Goal: Task Accomplishment & Management: Manage account settings

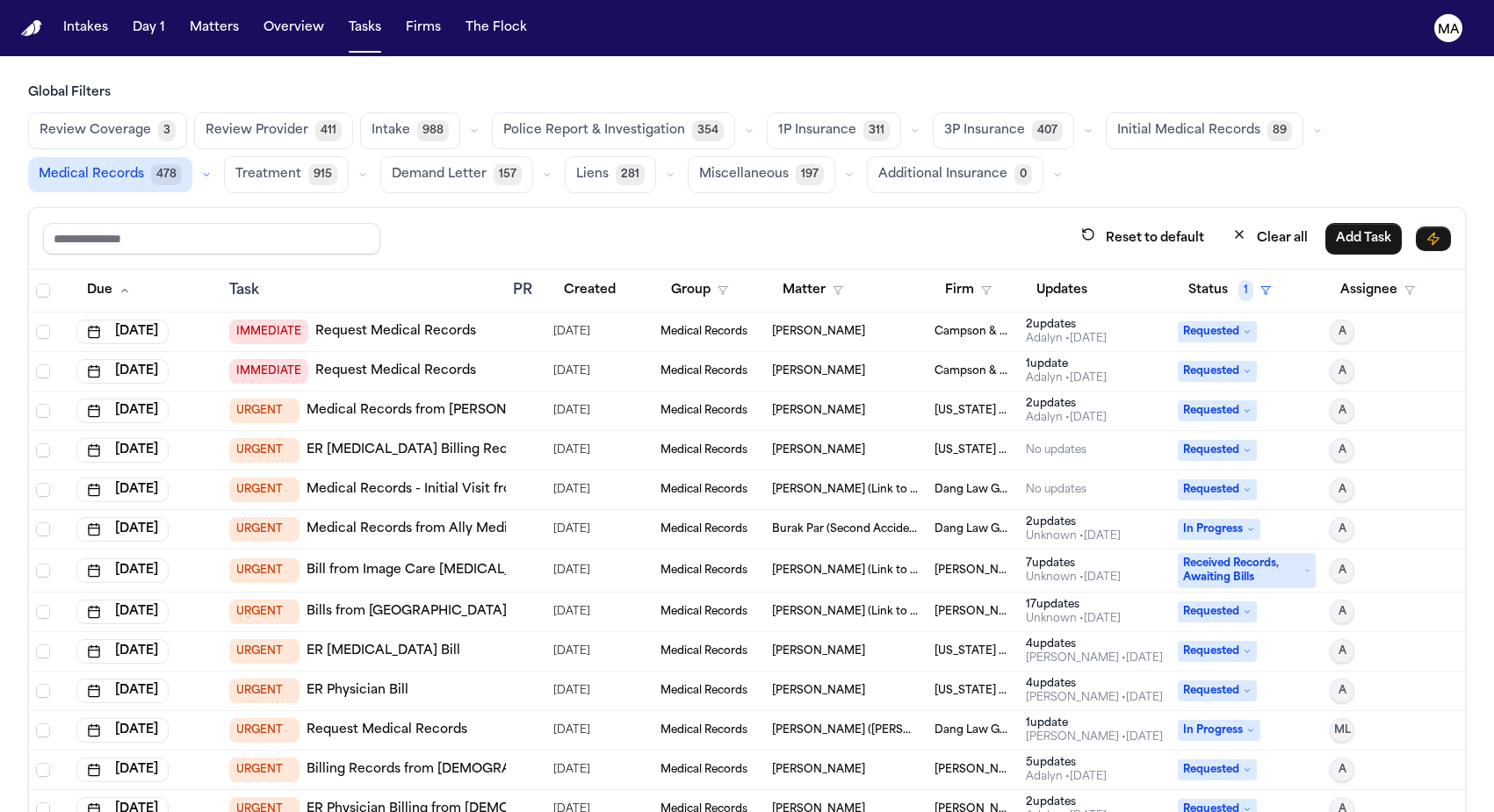
scroll to position [0, 536]
click at [183, 22] on button "Matters" at bounding box center [215, 28] width 63 height 32
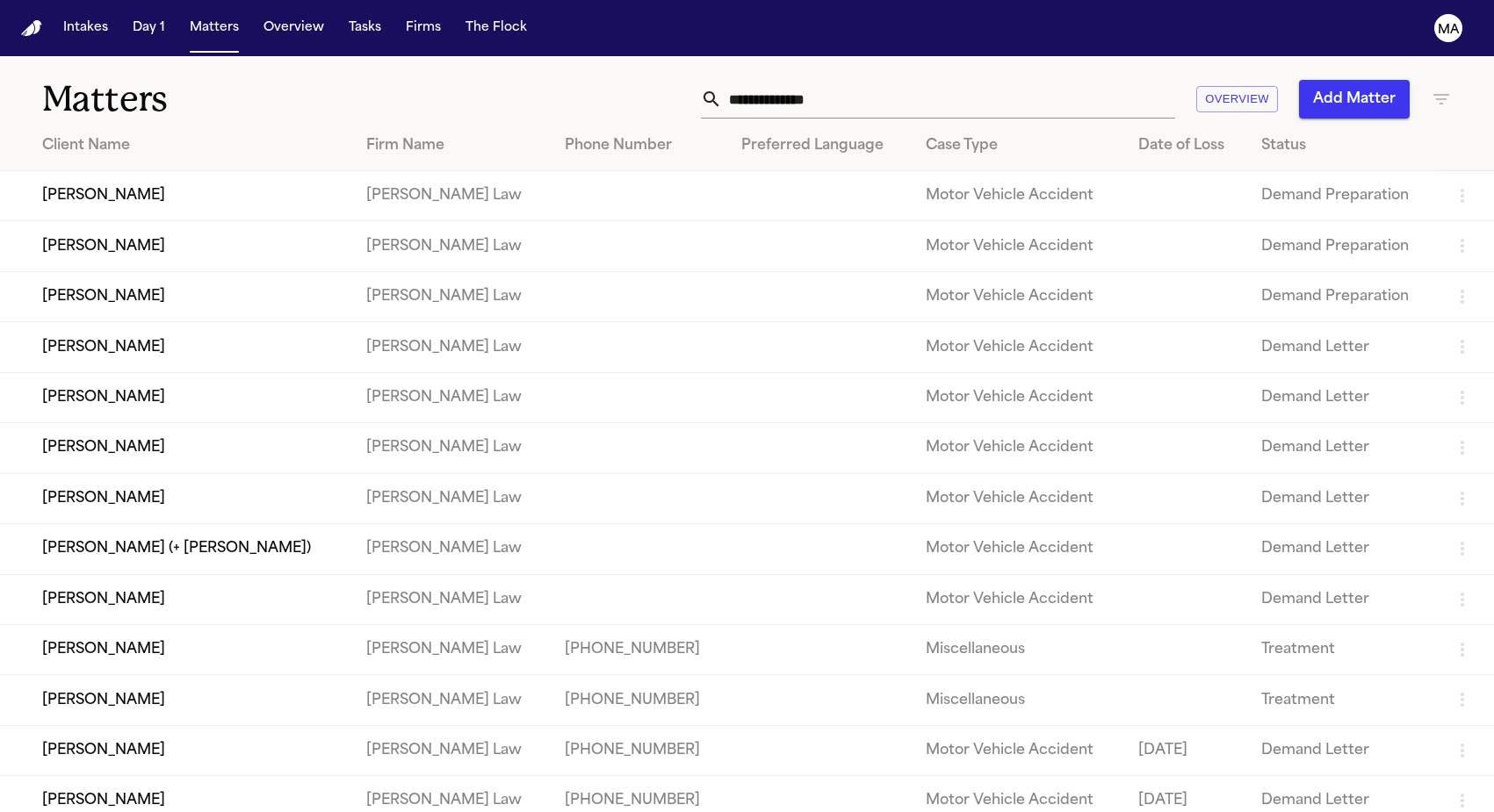
click at [1438, 89] on icon "button" at bounding box center [1441, 99] width 21 height 21
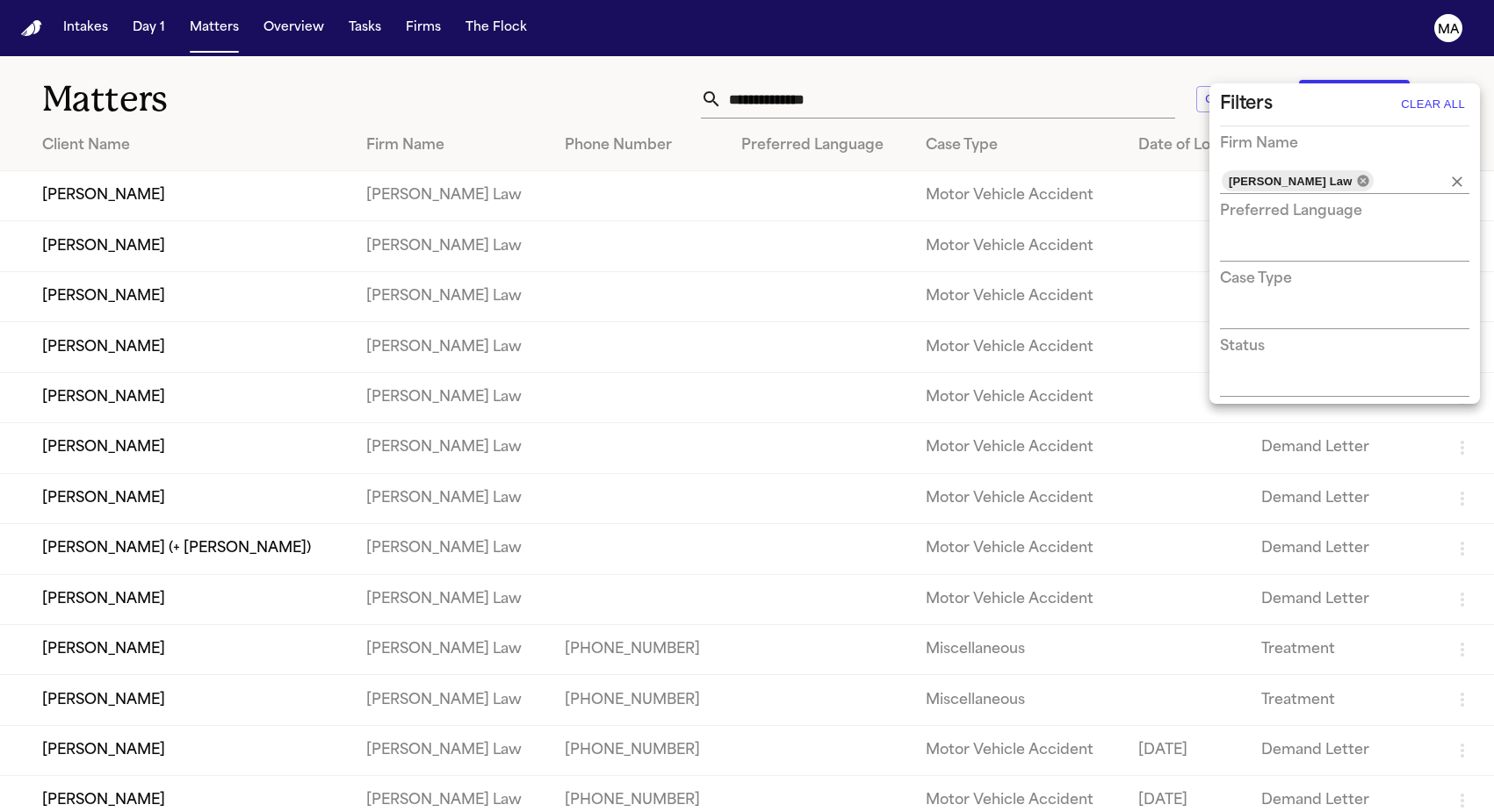
click at [1357, 175] on icon at bounding box center [1362, 180] width 11 height 11
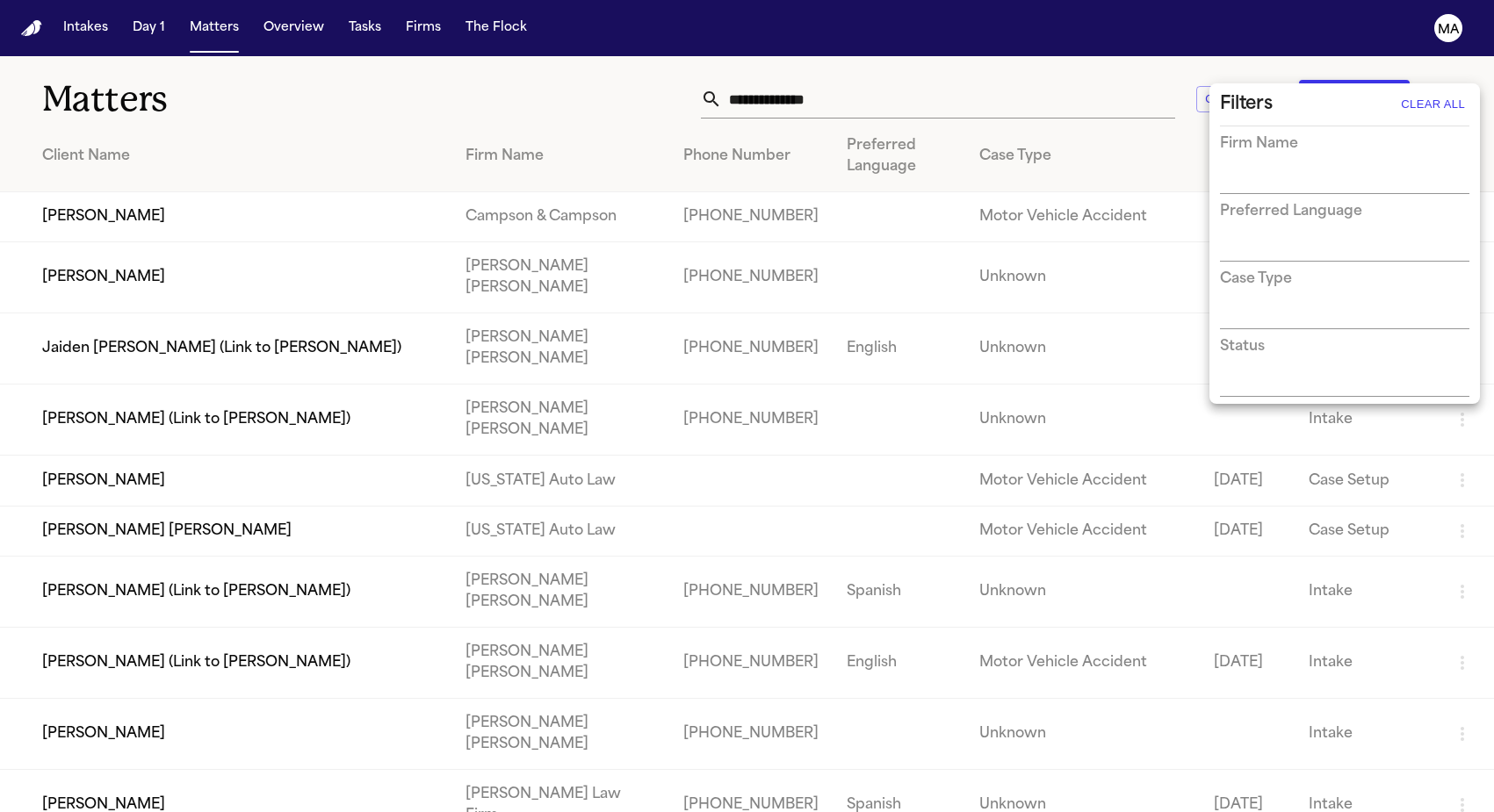
click at [1300, 169] on input "text" at bounding box center [1332, 181] width 223 height 24
type input "********"
click at [1288, 189] on li "[US_STATE] Auto Law" at bounding box center [1345, 191] width 249 height 32
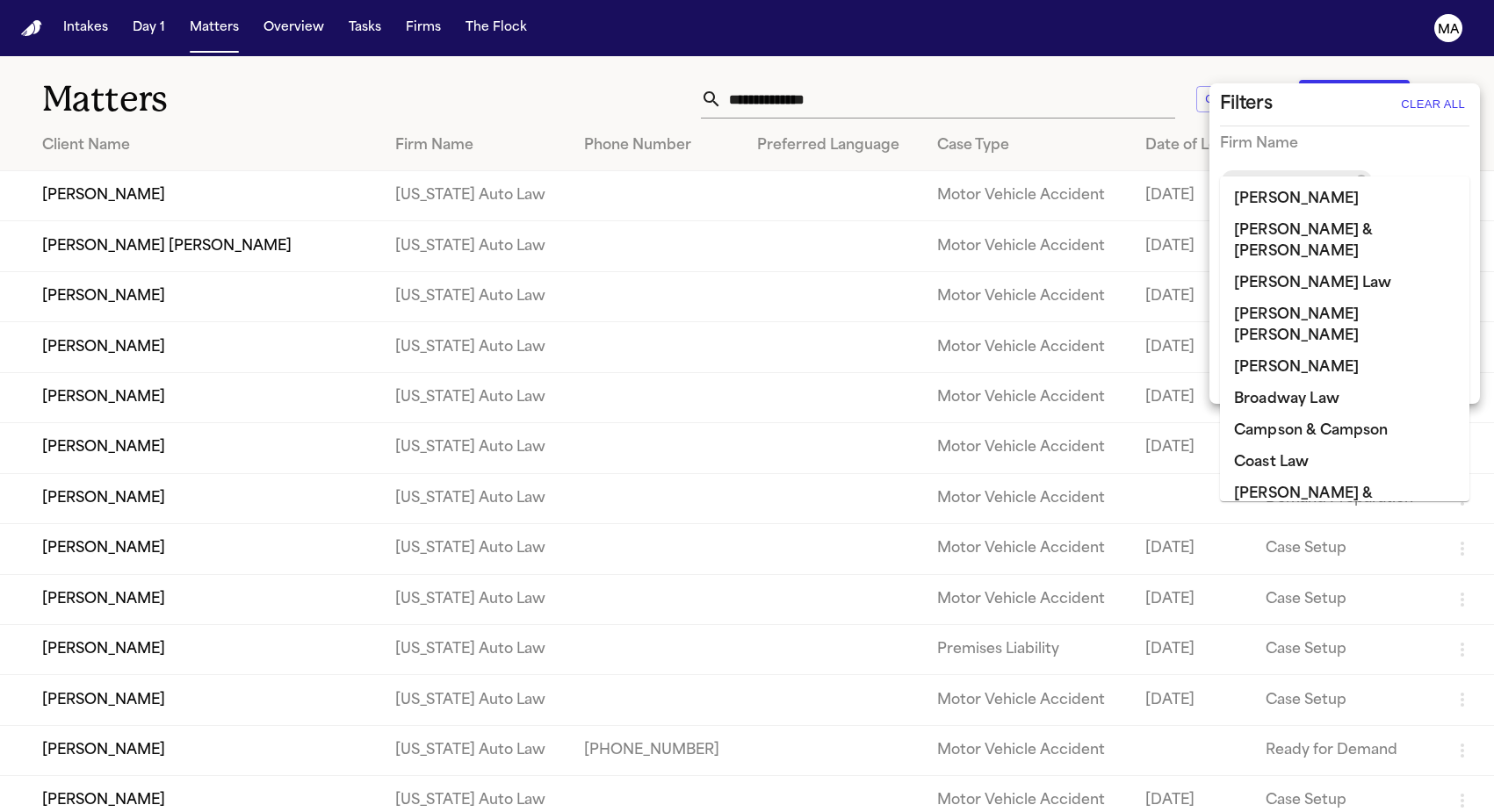
scroll to position [516, 0]
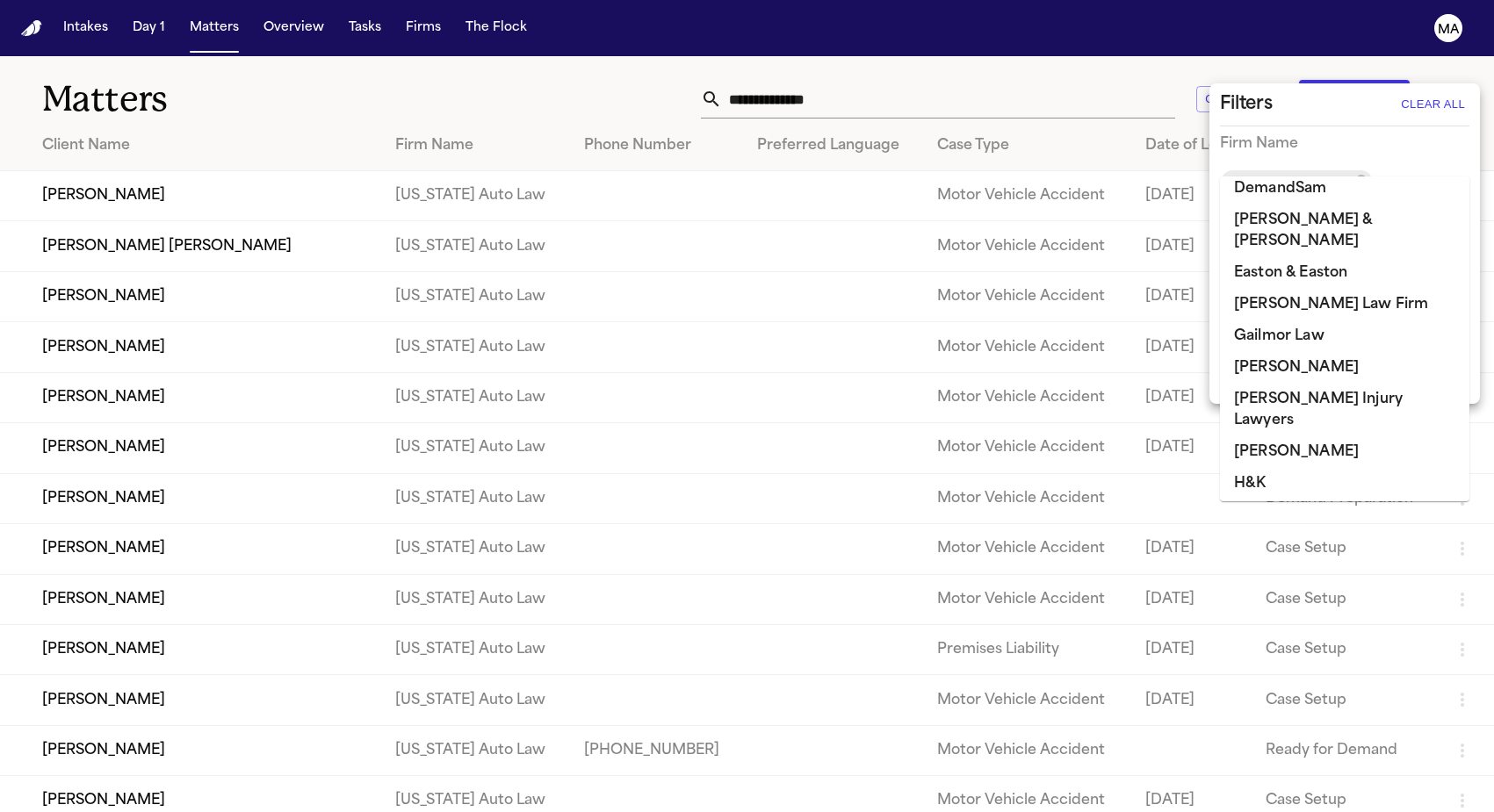
click at [528, 58] on div at bounding box center [747, 406] width 1494 height 812
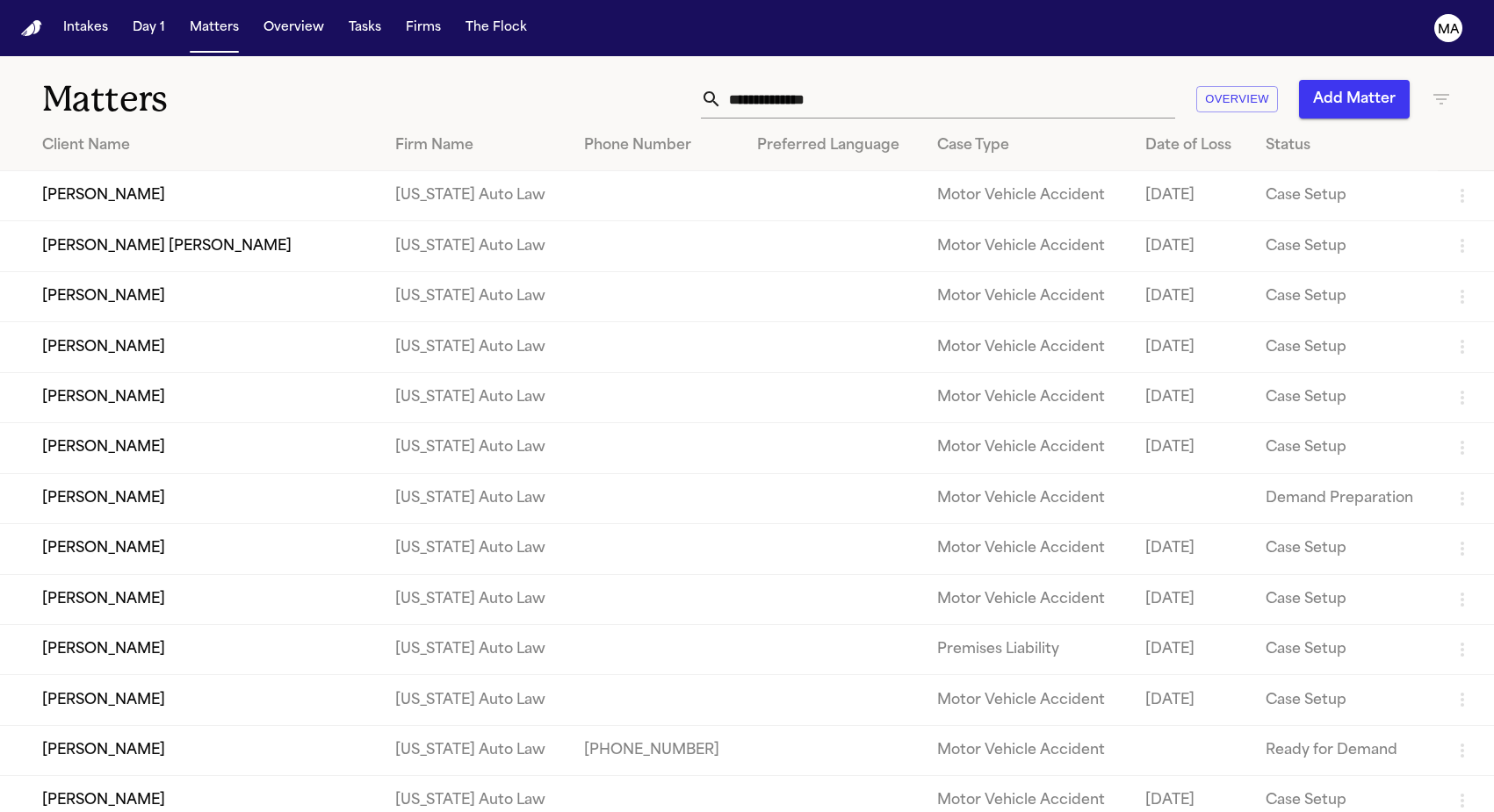
click at [176, 171] on td "[PERSON_NAME]" at bounding box center [190, 196] width 381 height 50
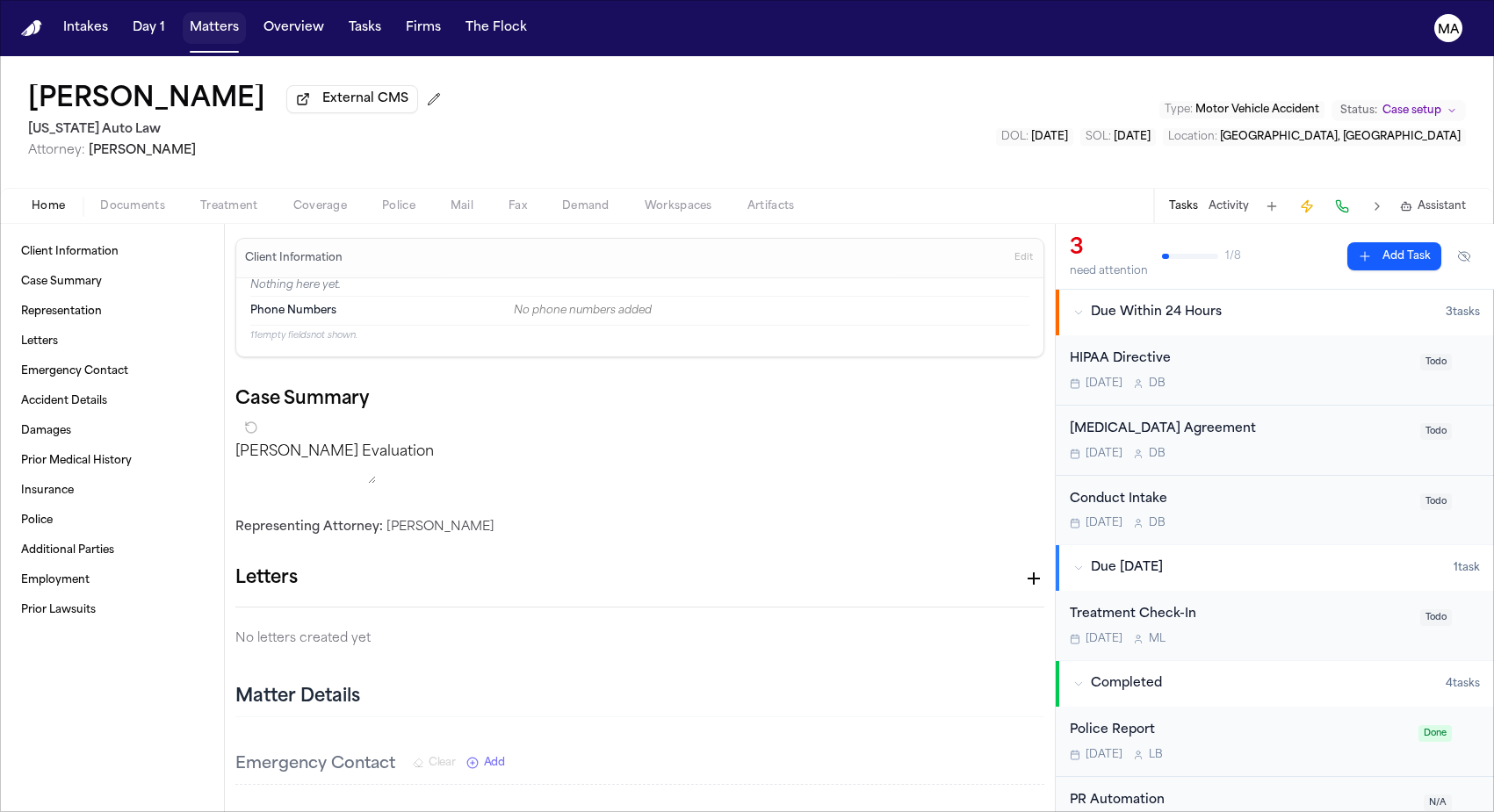
click at [183, 17] on button "Matters" at bounding box center [215, 28] width 63 height 32
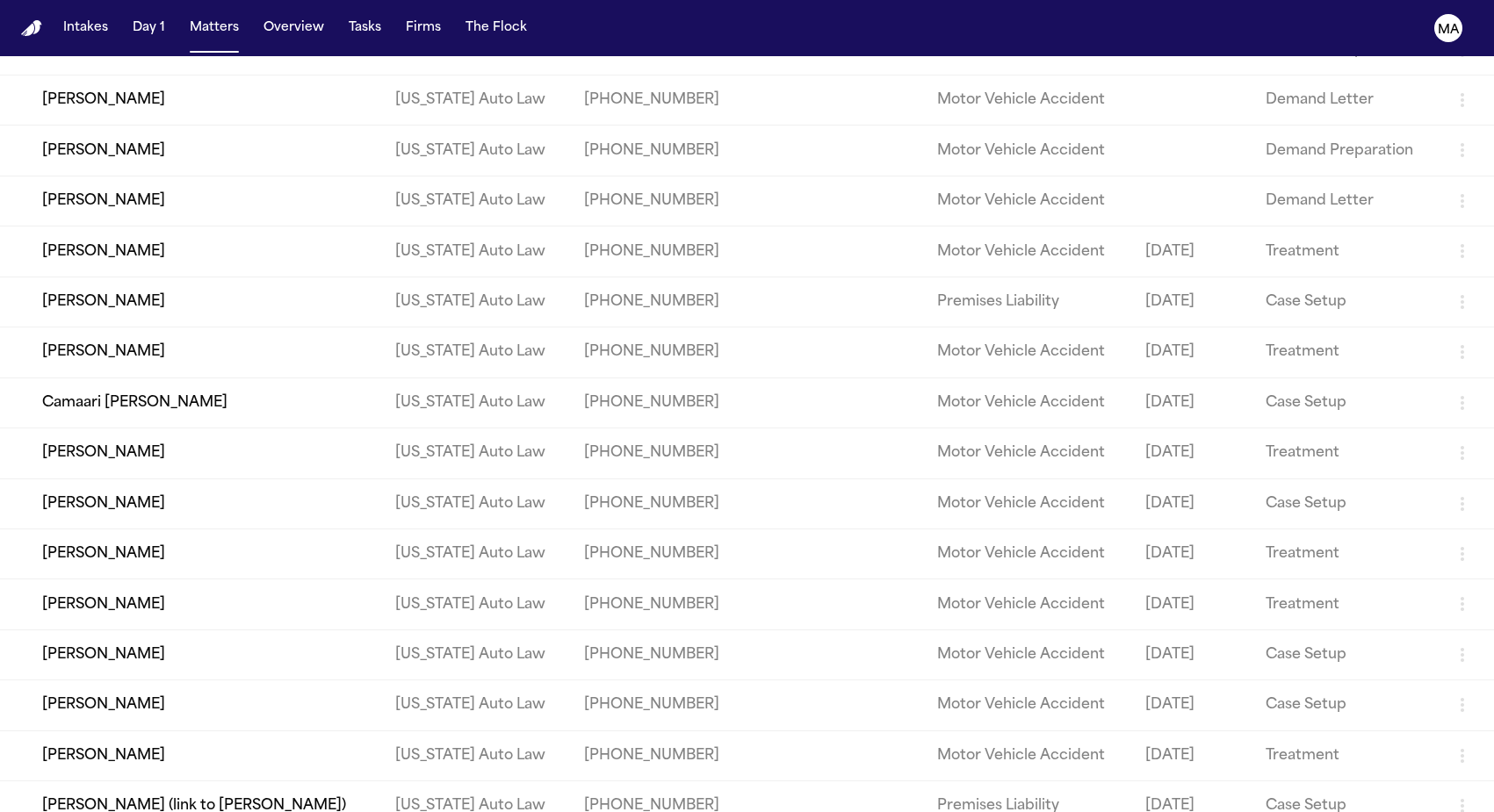
scroll to position [858, 0]
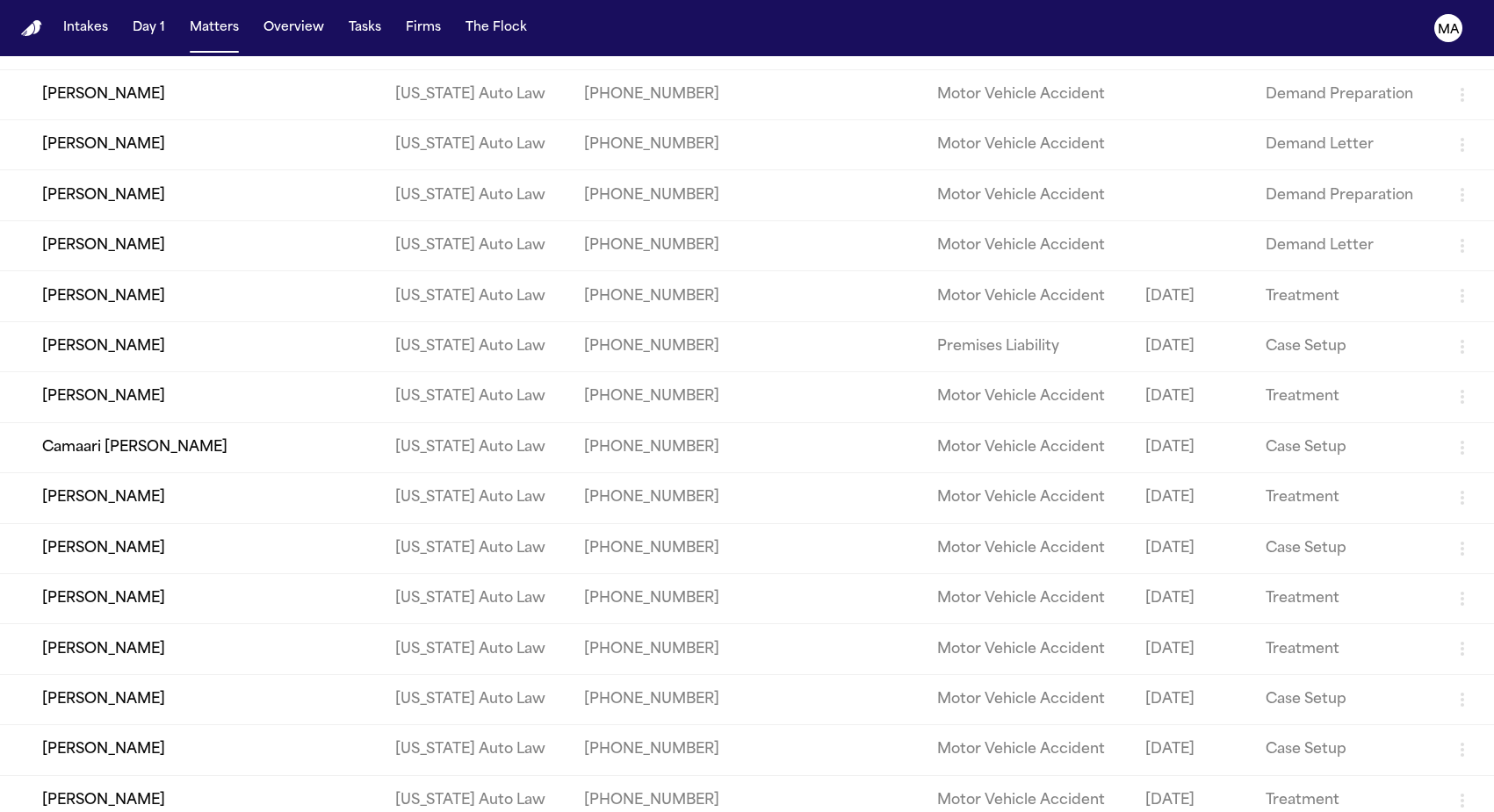
click at [141, 272] on td "[PERSON_NAME]" at bounding box center [190, 297] width 381 height 50
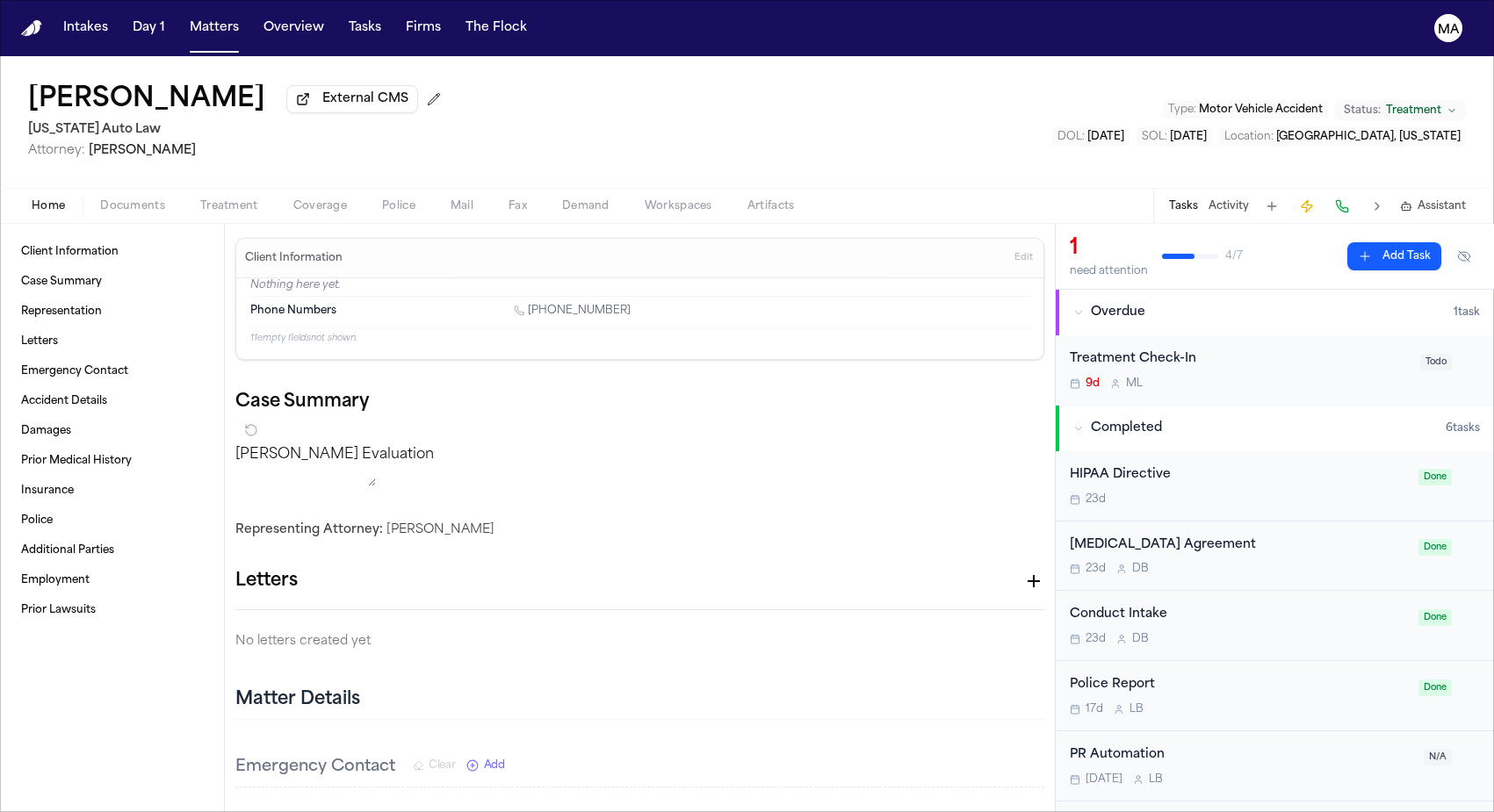
click at [101, 200] on span "Documents" at bounding box center [133, 206] width 65 height 14
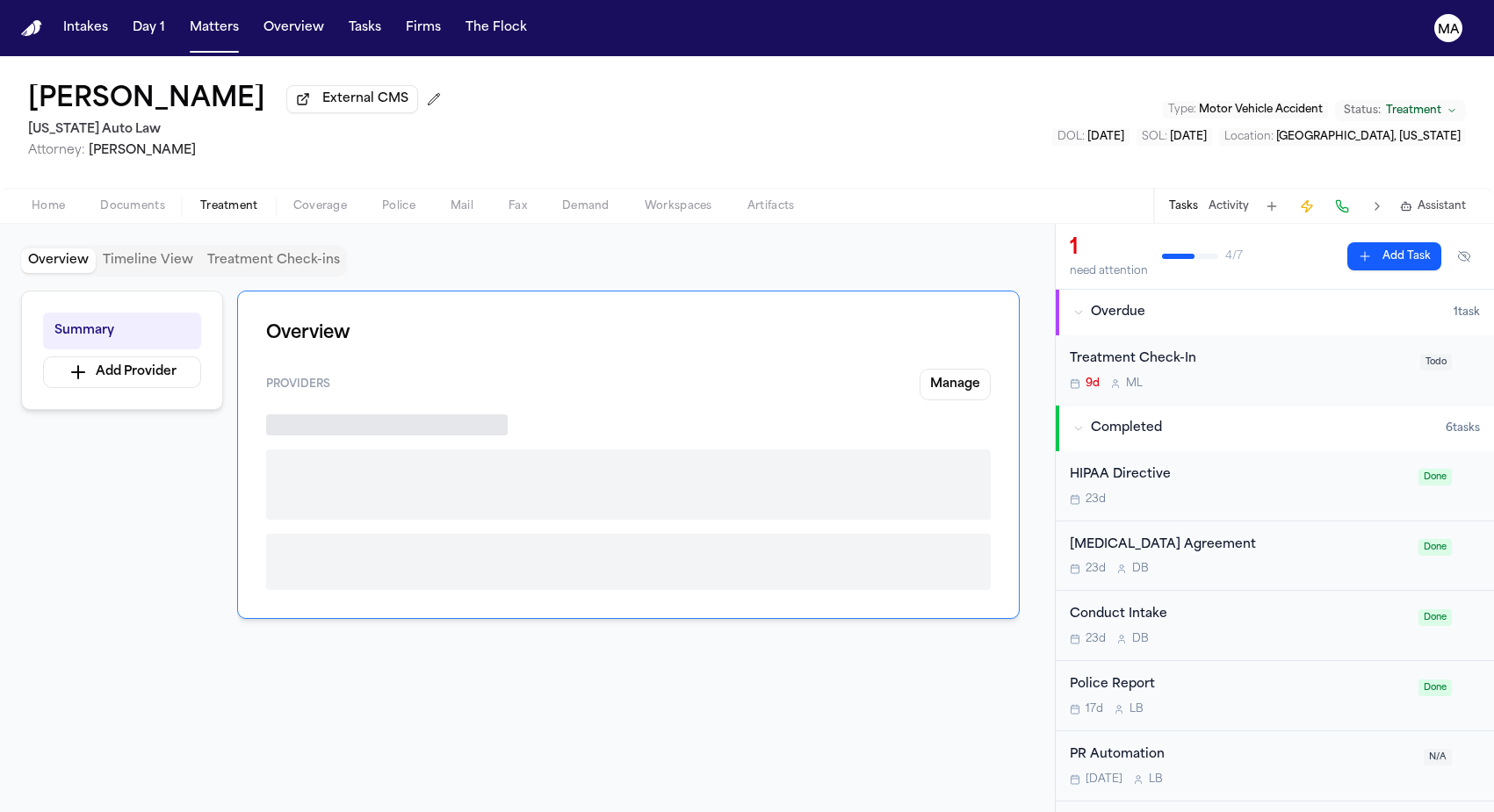
click at [200, 200] on span "Treatment" at bounding box center [229, 206] width 58 height 14
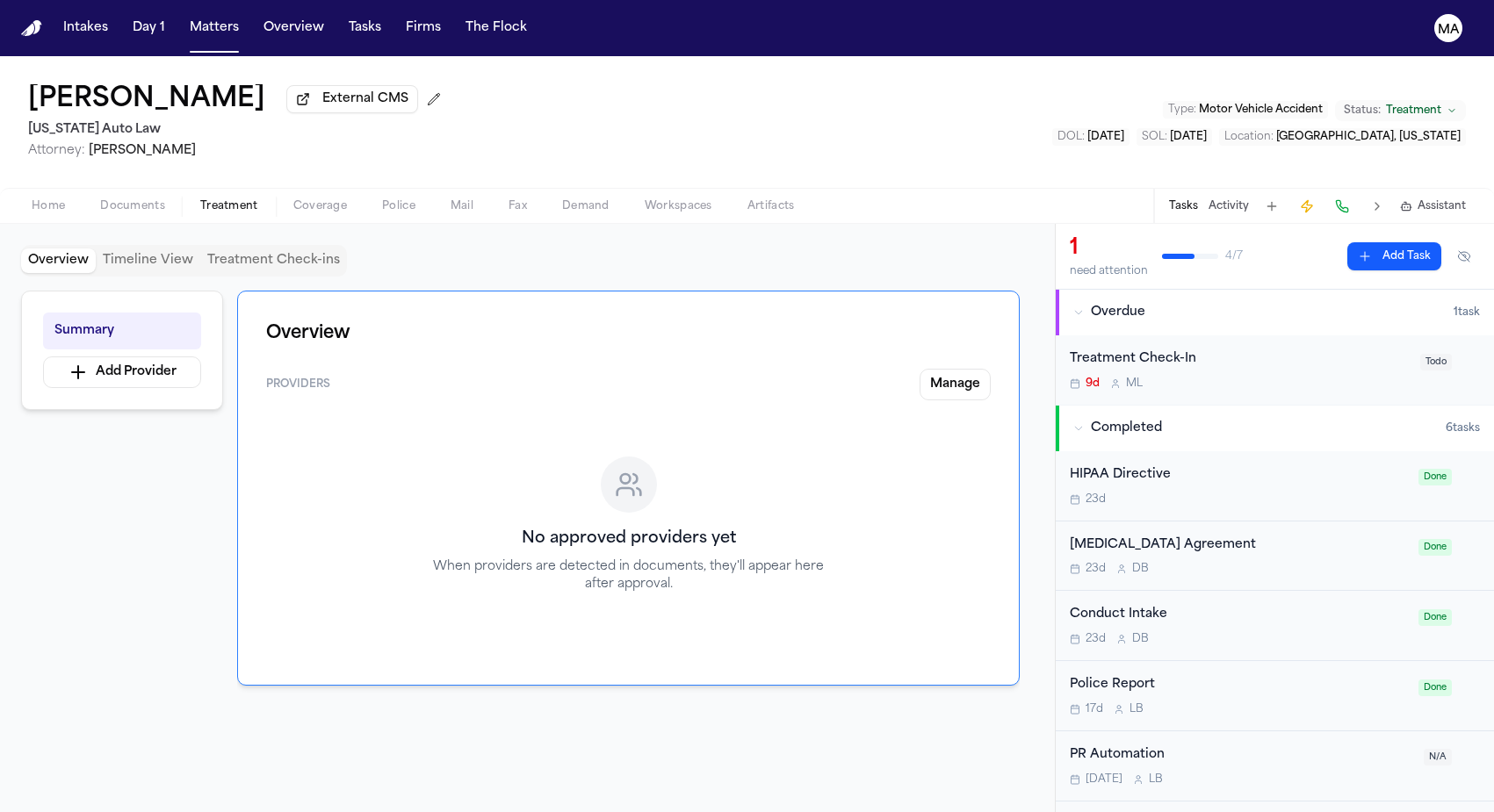
click at [183, 22] on button "Matters" at bounding box center [215, 28] width 63 height 32
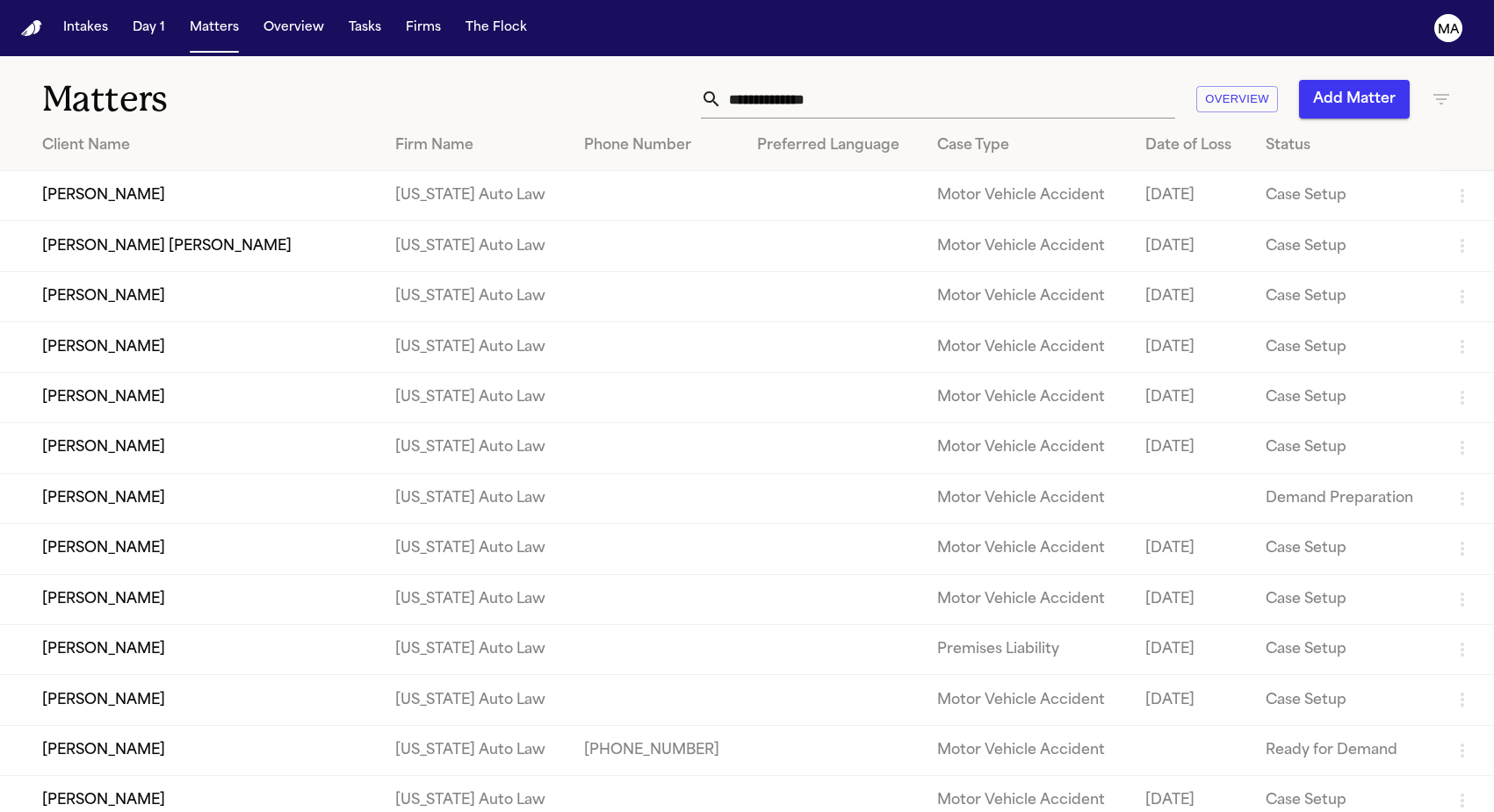
click at [137, 272] on td "[PERSON_NAME]" at bounding box center [190, 297] width 381 height 50
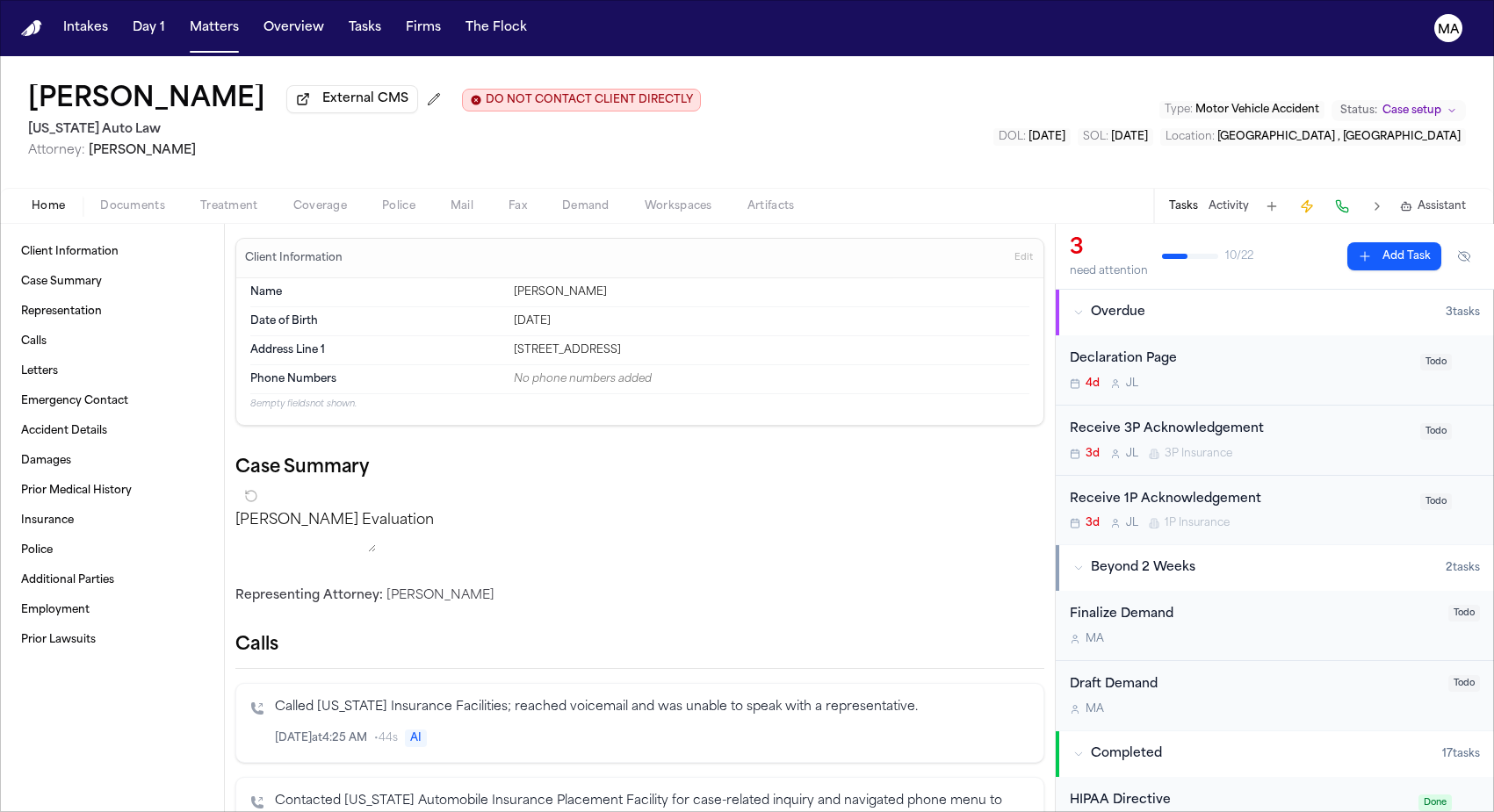
click at [200, 200] on span "Treatment" at bounding box center [229, 206] width 58 height 14
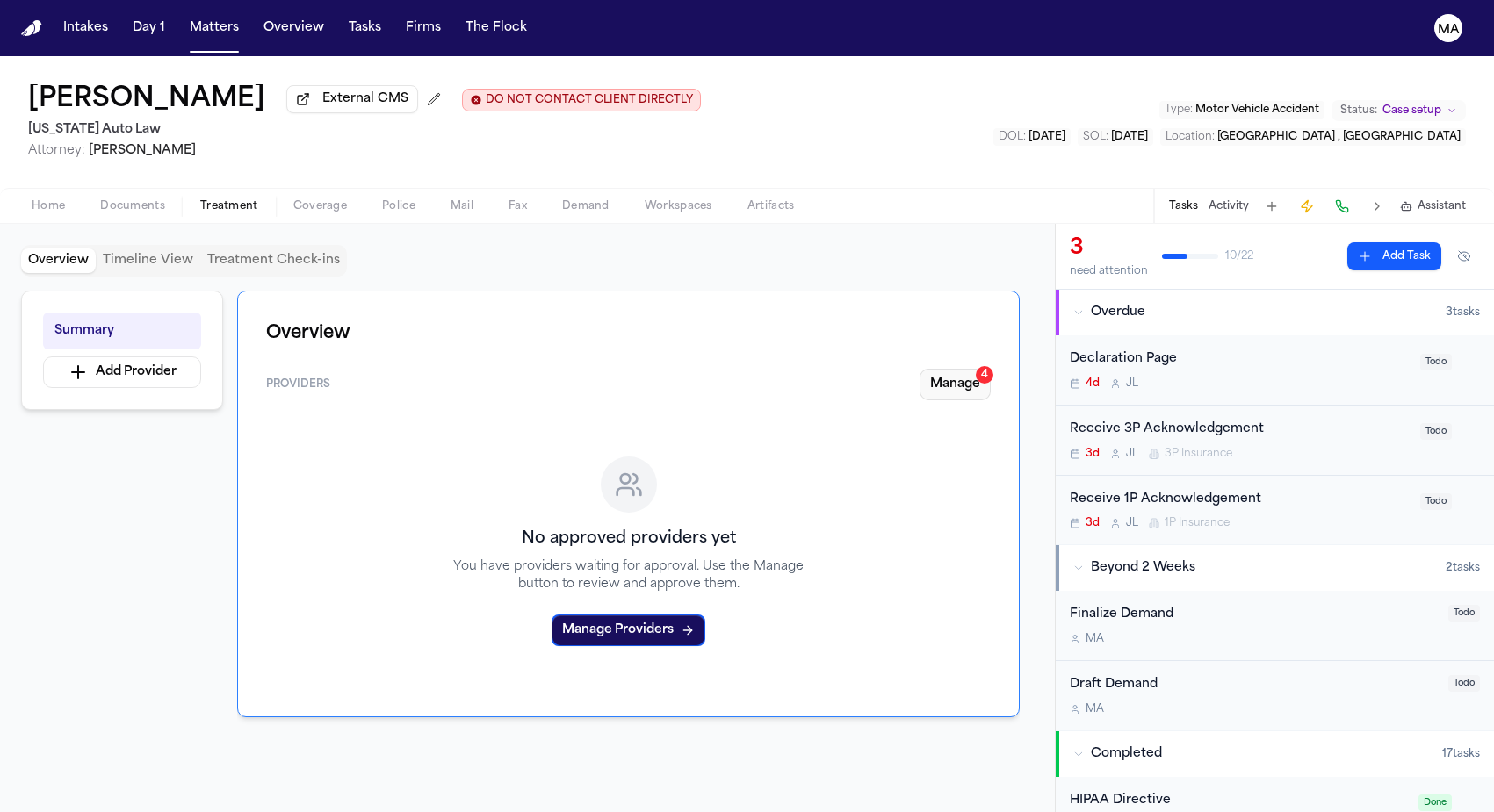
click at [982, 369] on button "Manage 4" at bounding box center [955, 385] width 71 height 32
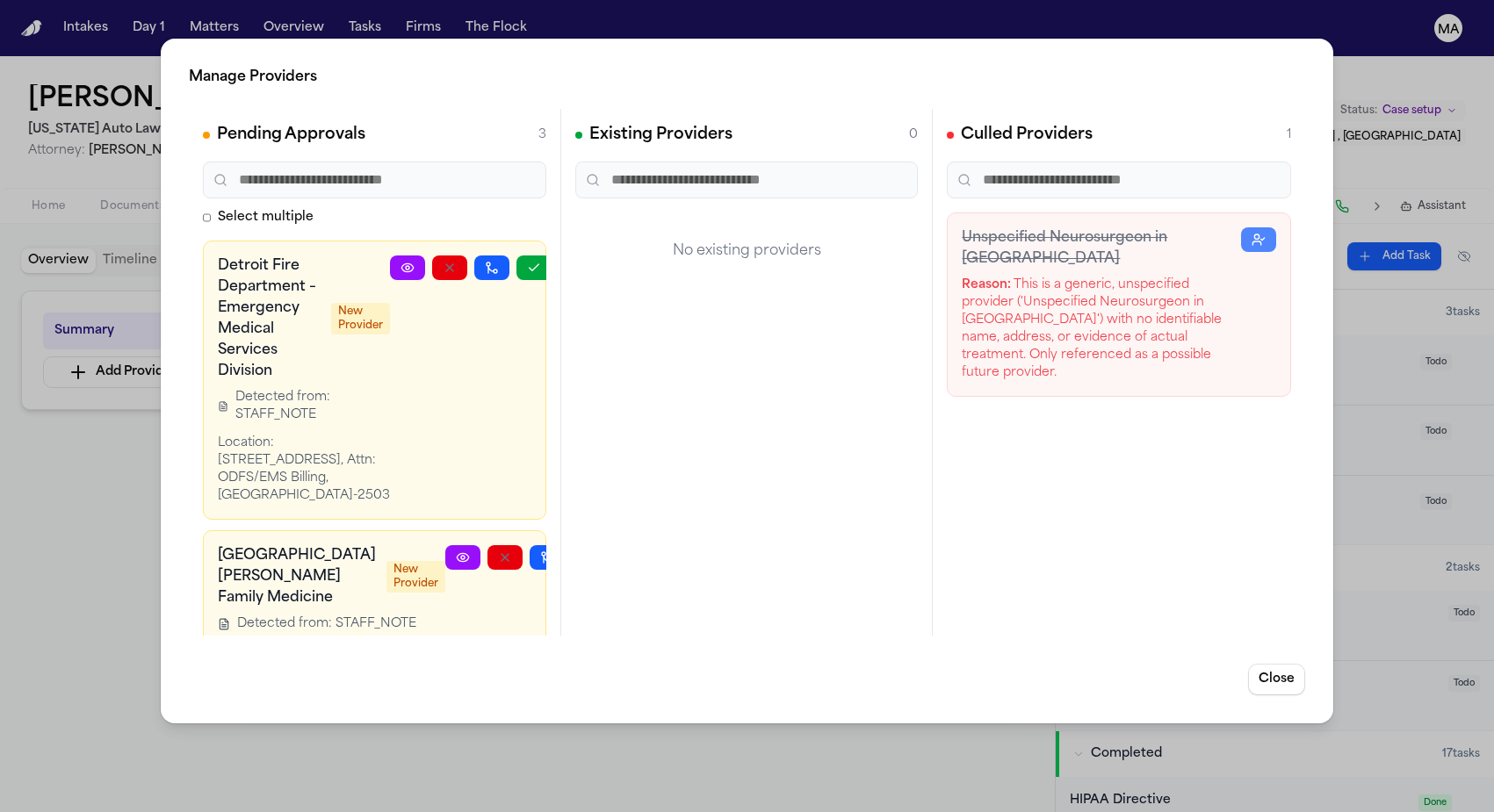
click at [585, 554] on icon "button" at bounding box center [590, 557] width 9 height 7
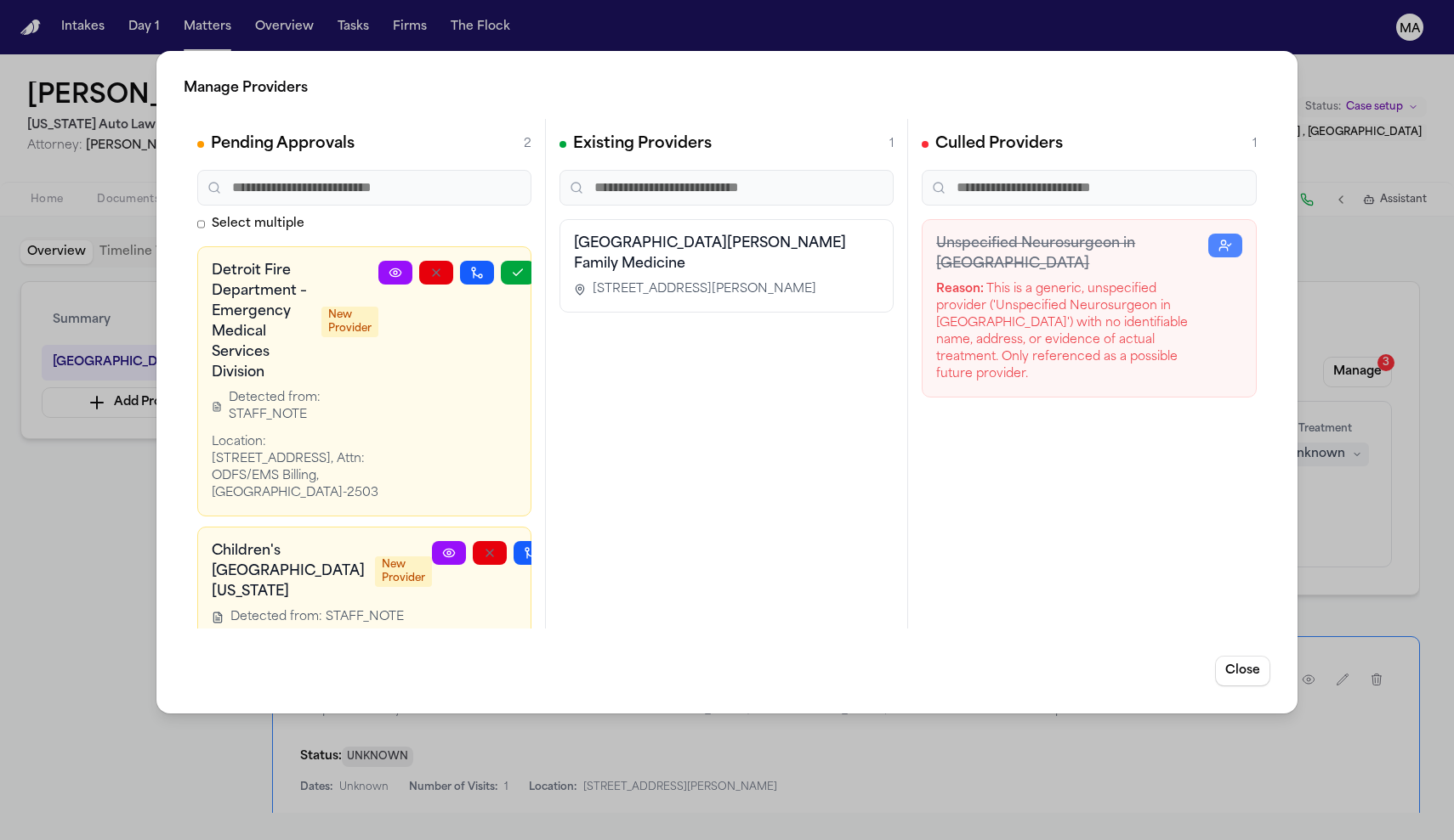
click at [79, 468] on div "Manage Providers Pending Approvals 2 Select multiple Detroit Fire Department – …" at bounding box center [727, 420] width 1454 height 840
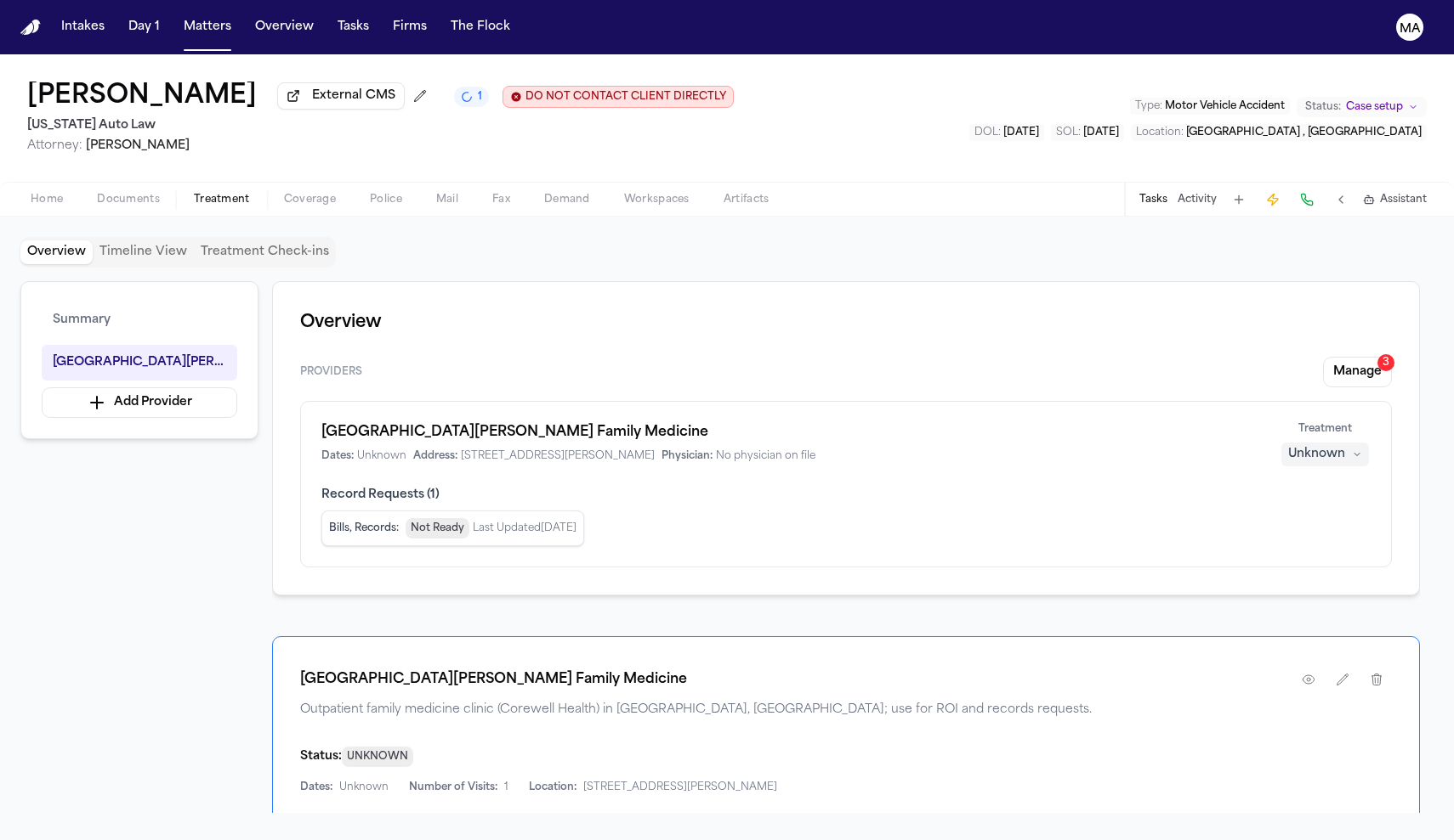
click at [1345, 446] on div "Unknown" at bounding box center [1316, 454] width 57 height 17
click at [1364, 303] on span "Completed" at bounding box center [1366, 312] width 67 height 17
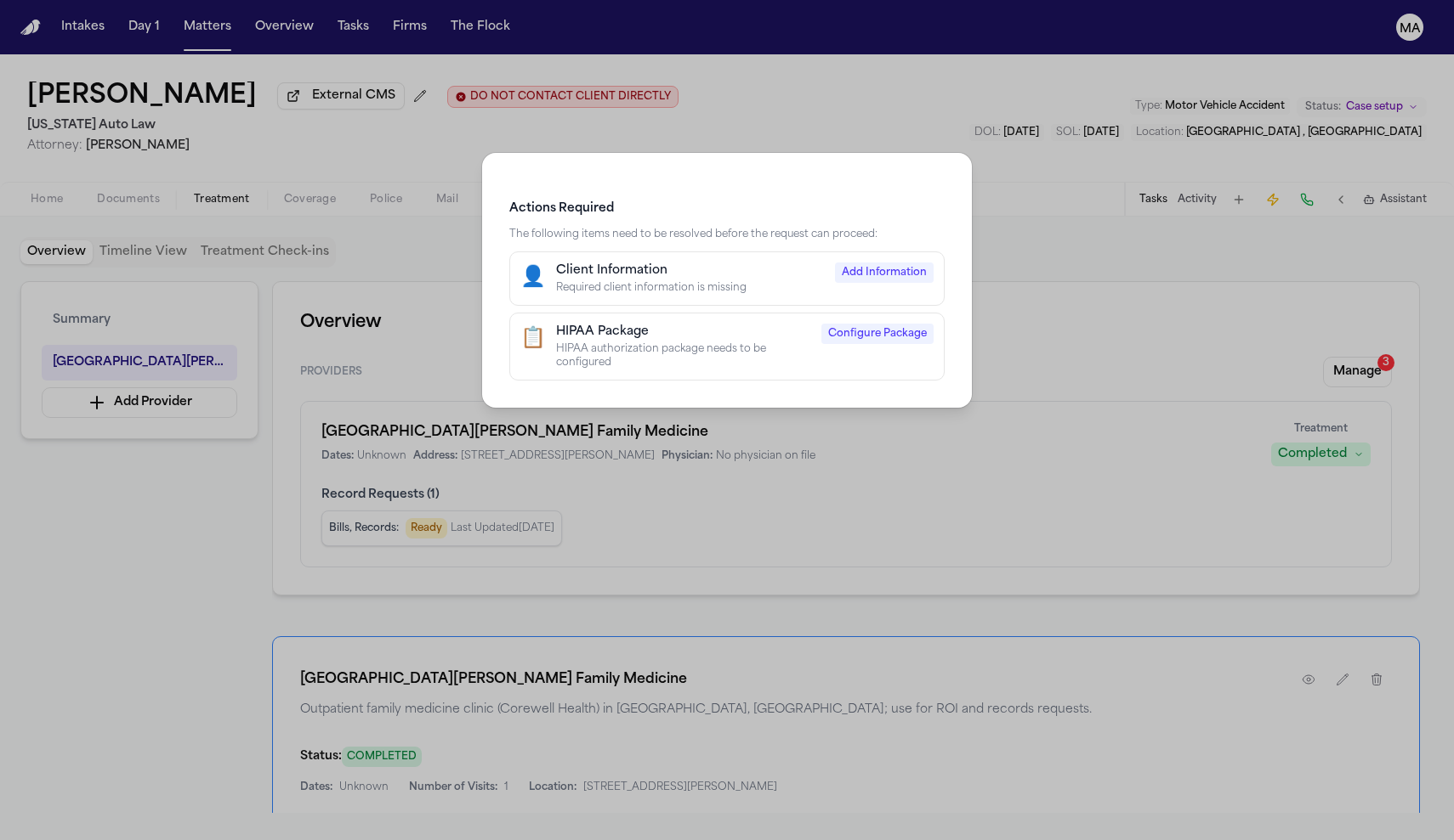
click at [723, 313] on button "📋 HIPAA Package HIPAA authorization package needs to be configured Configure Pa…" at bounding box center [727, 346] width 436 height 68
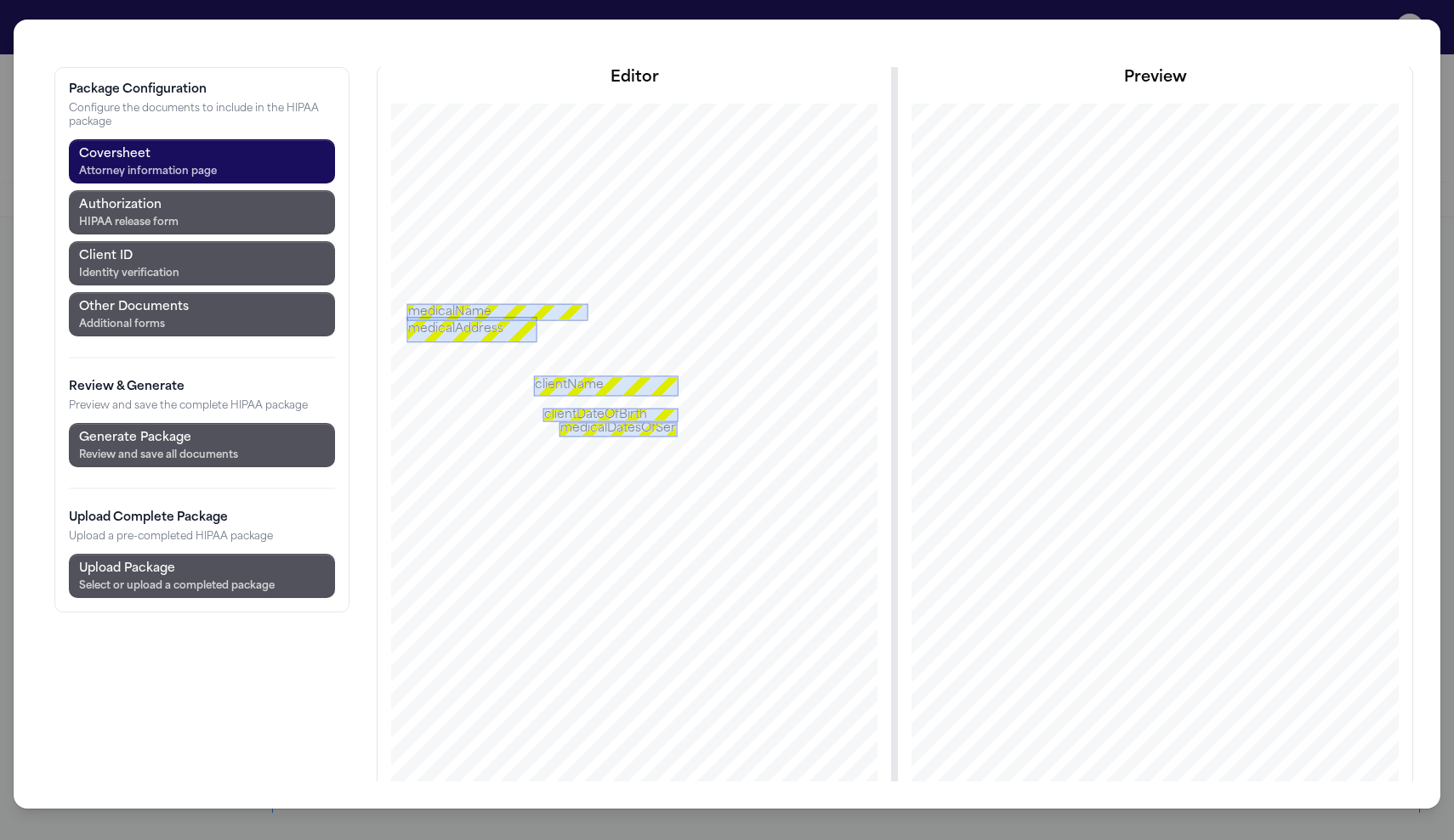
scroll to position [193, 0]
drag, startPoint x: 486, startPoint y: 667, endPoint x: 601, endPoint y: 683, distance: 116.1
click at [601, 683] on div at bounding box center [634, 490] width 595 height 770
click at [711, 785] on div "Prefill from Matter Select a variable... [GEOGRAPHIC_DATA]" at bounding box center [820, 856] width 218 height 133
click at [718, 785] on button "Prefill from Matter" at bounding box center [821, 812] width 204 height 31
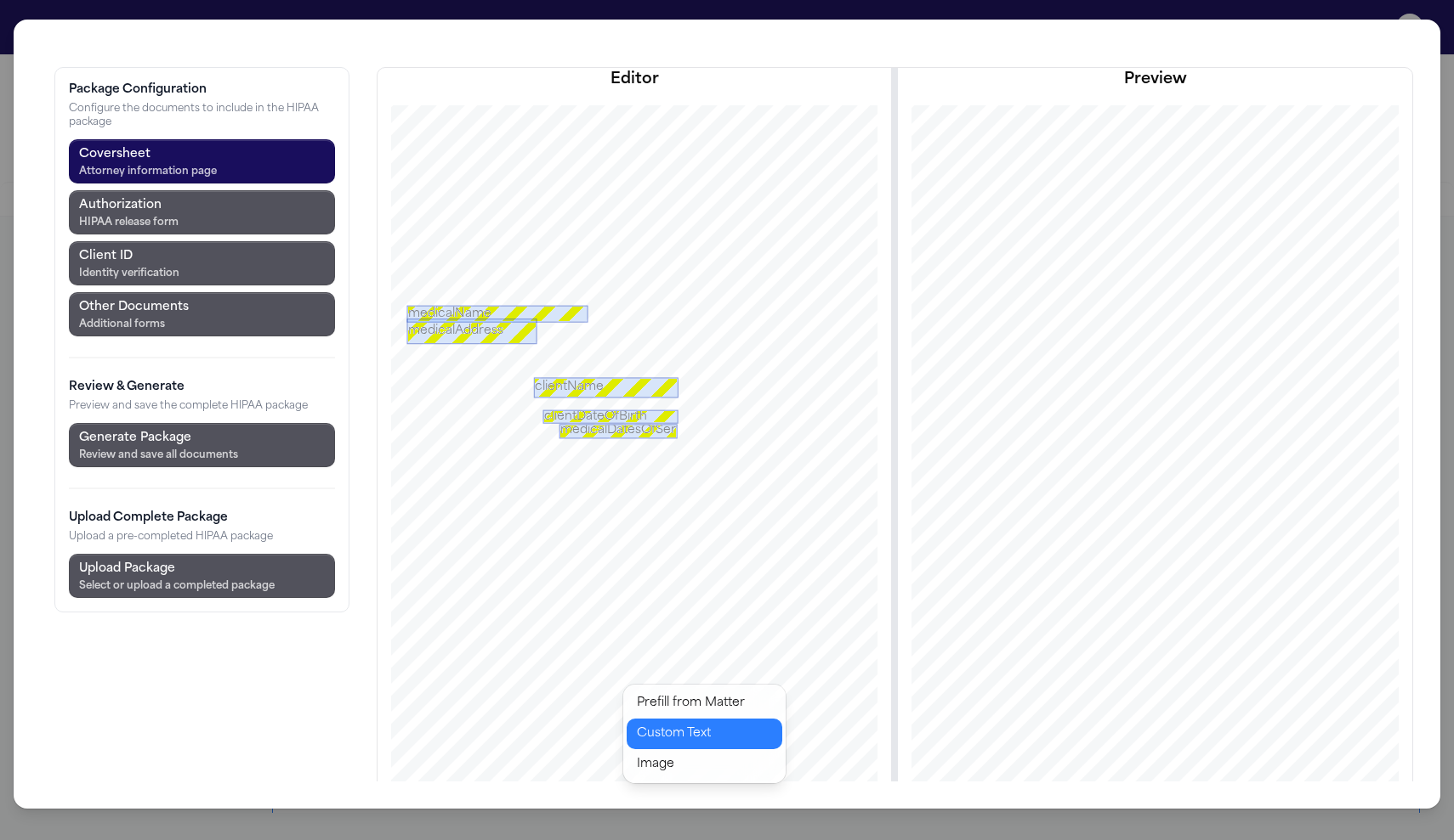
click at [652, 719] on button "Custom Text" at bounding box center [704, 734] width 155 height 31
click at [718, 785] on input at bounding box center [821, 856] width 204 height 31
type input "*"
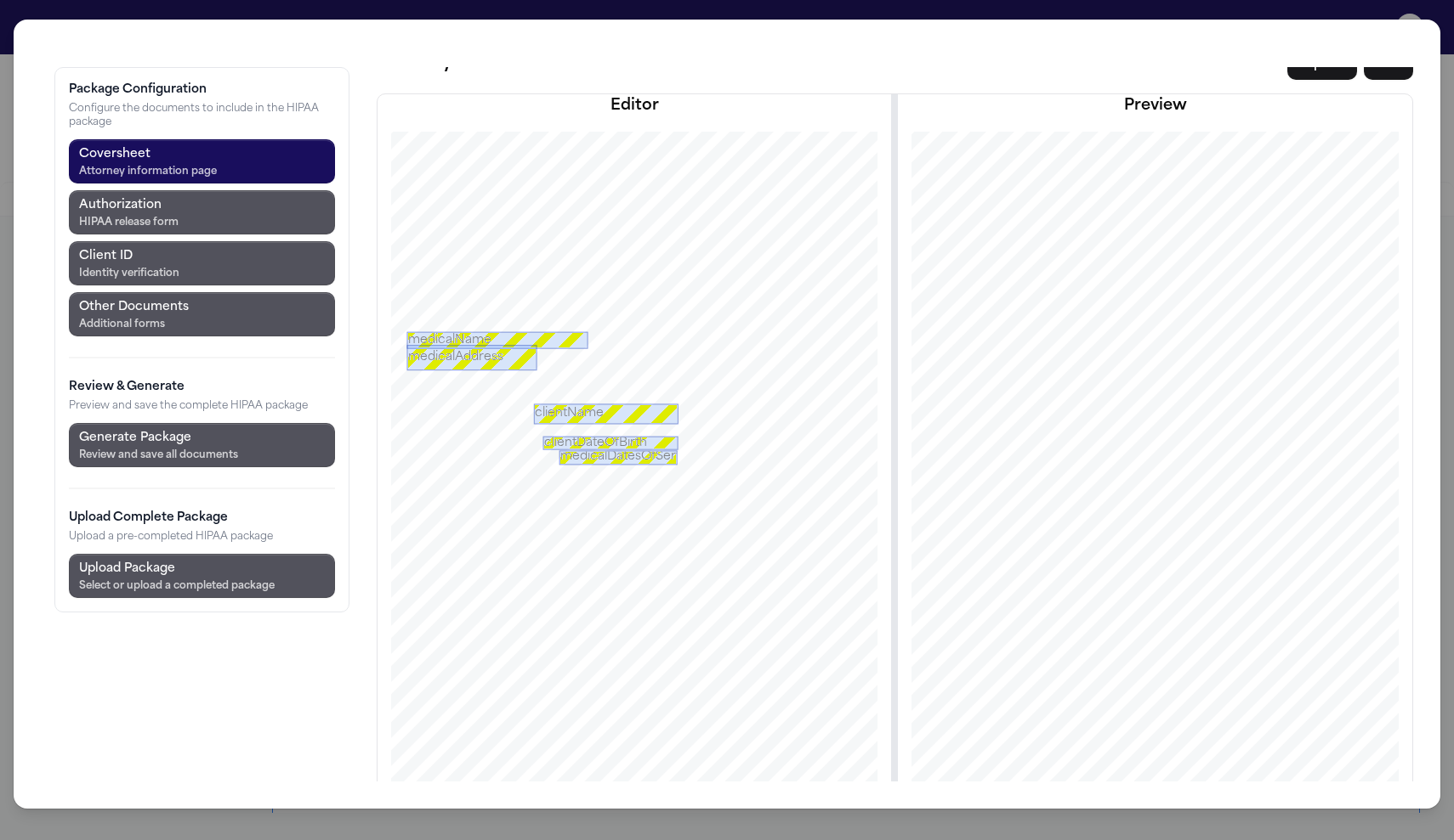
scroll to position [169, 0]
click at [460, 14] on div "Configure HIPAA Package Configure and generate the HIPAA package for this recor…" at bounding box center [727, 420] width 1454 height 840
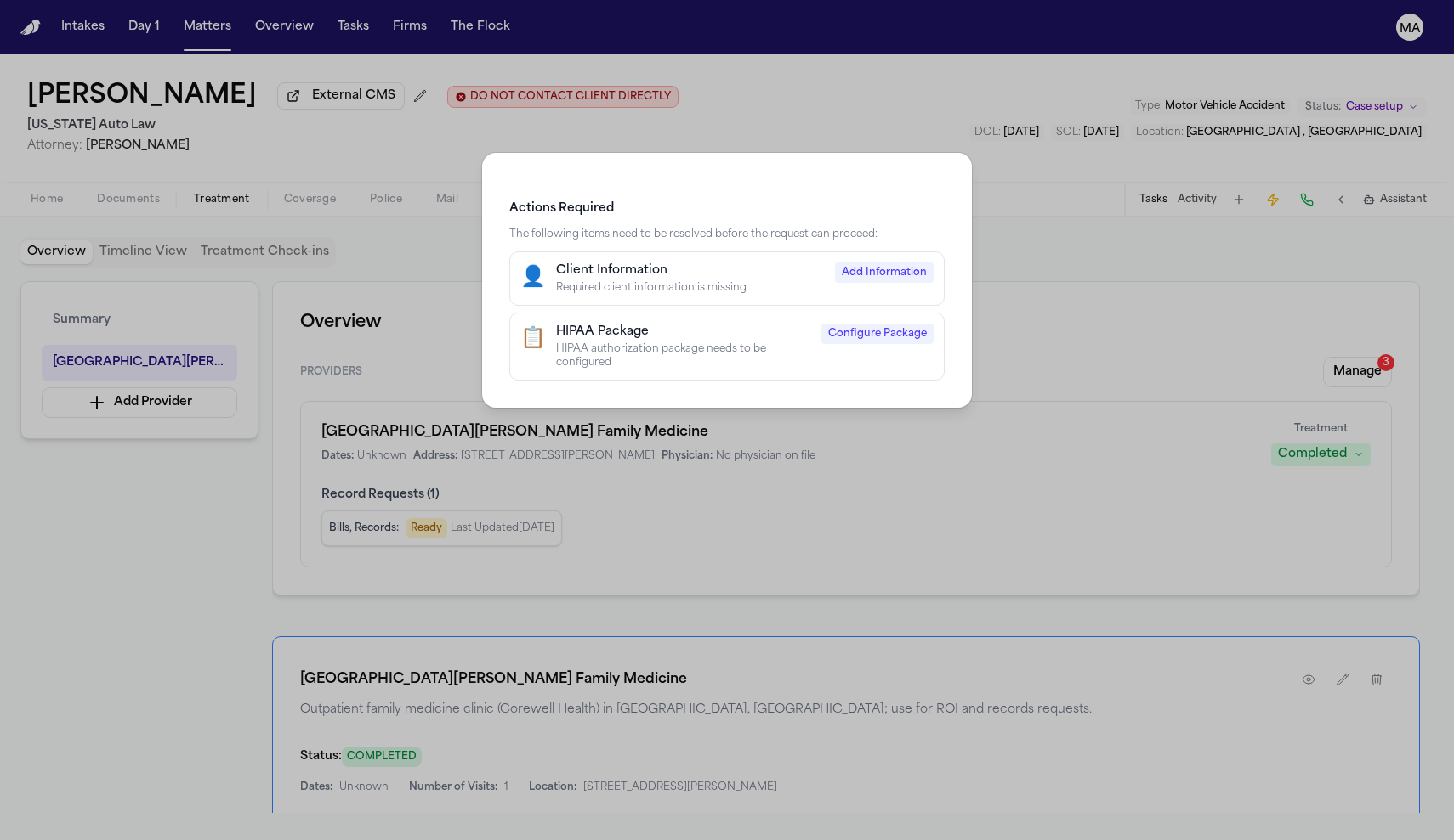
click at [753, 109] on div "Actions Required The following items need to be resolved before the request can…" at bounding box center [727, 420] width 1454 height 840
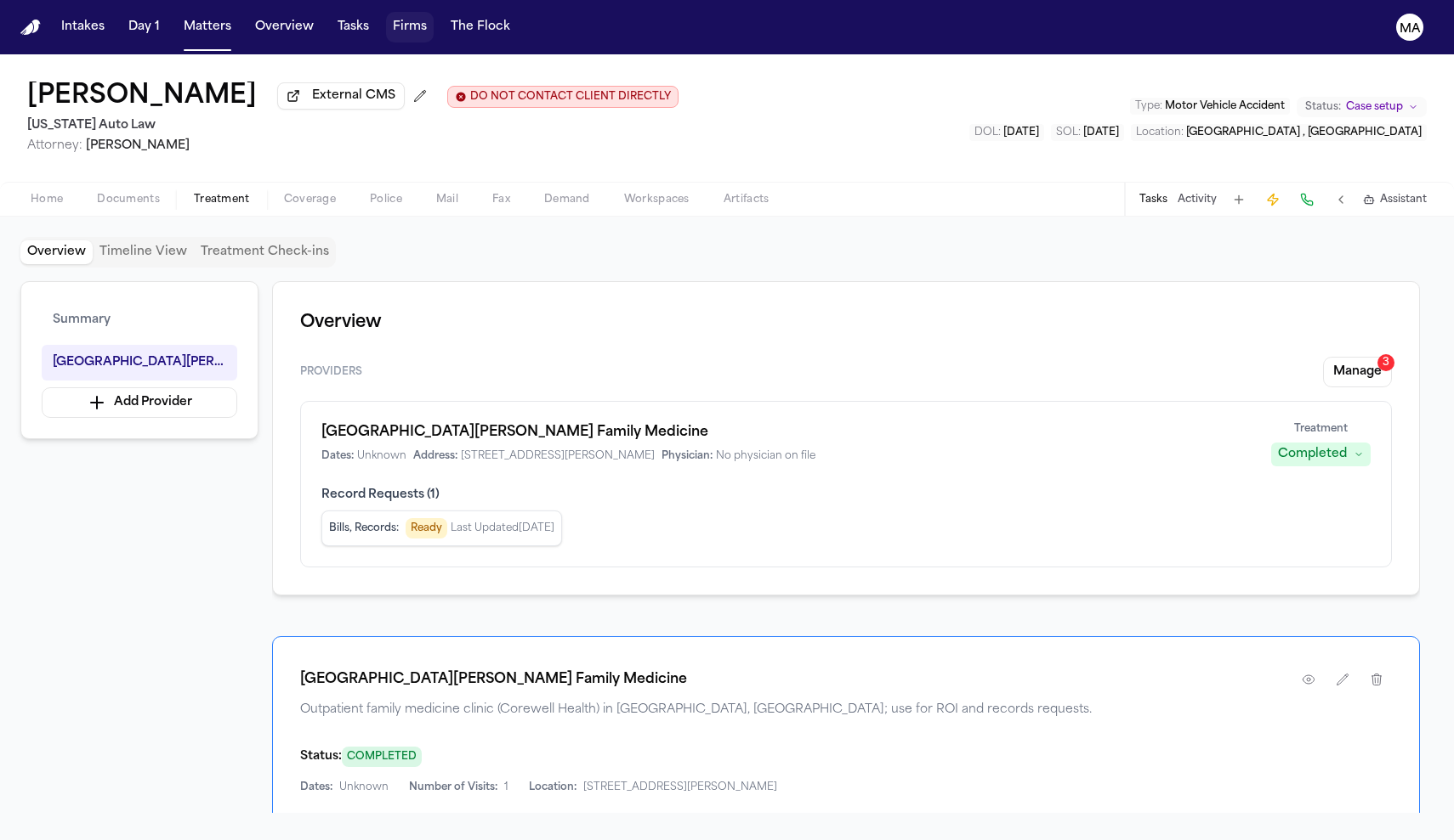
click at [386, 17] on button "Firms" at bounding box center [409, 27] width 48 height 31
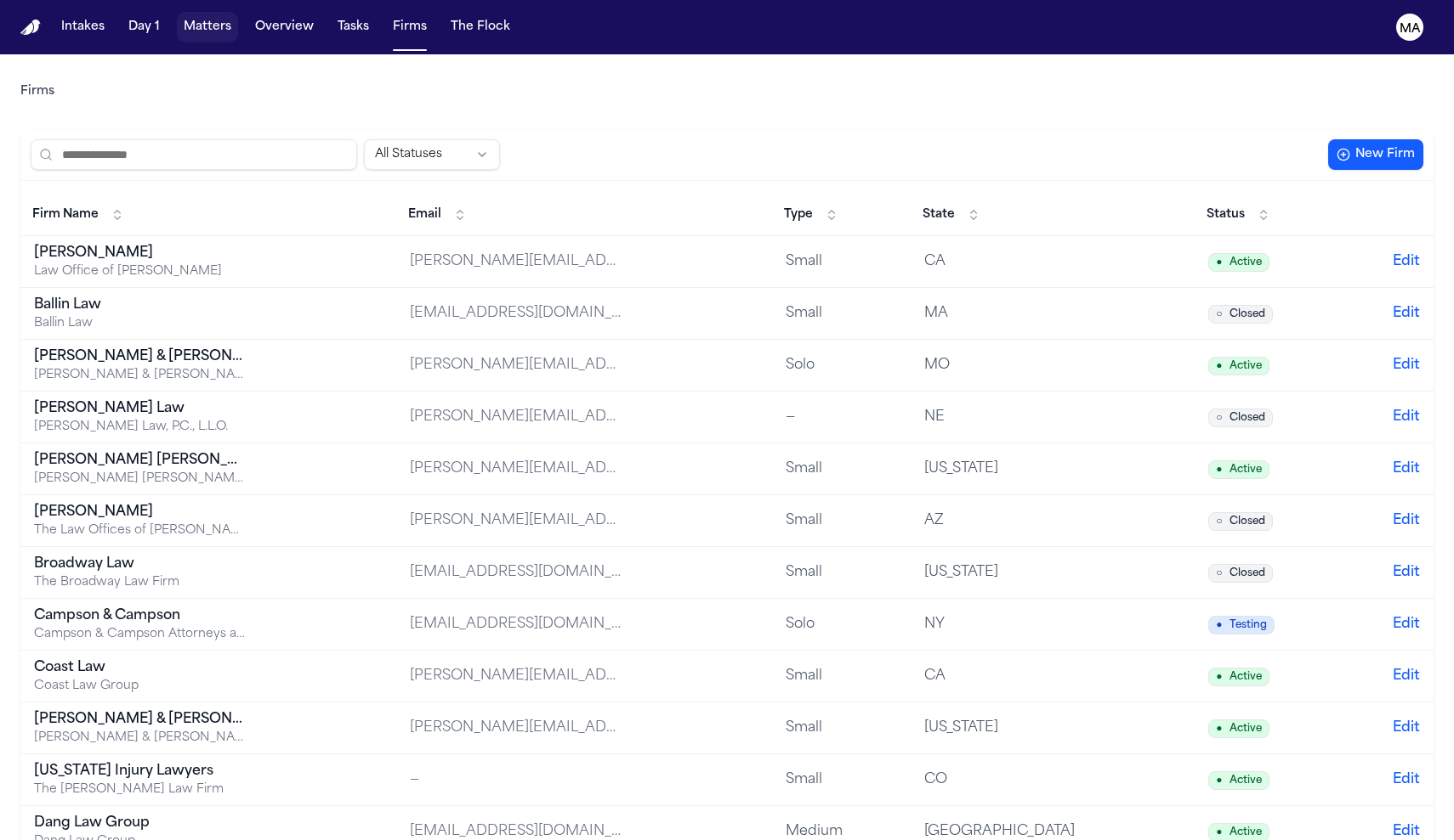
click at [177, 16] on button "Matters" at bounding box center [208, 27] width 61 height 31
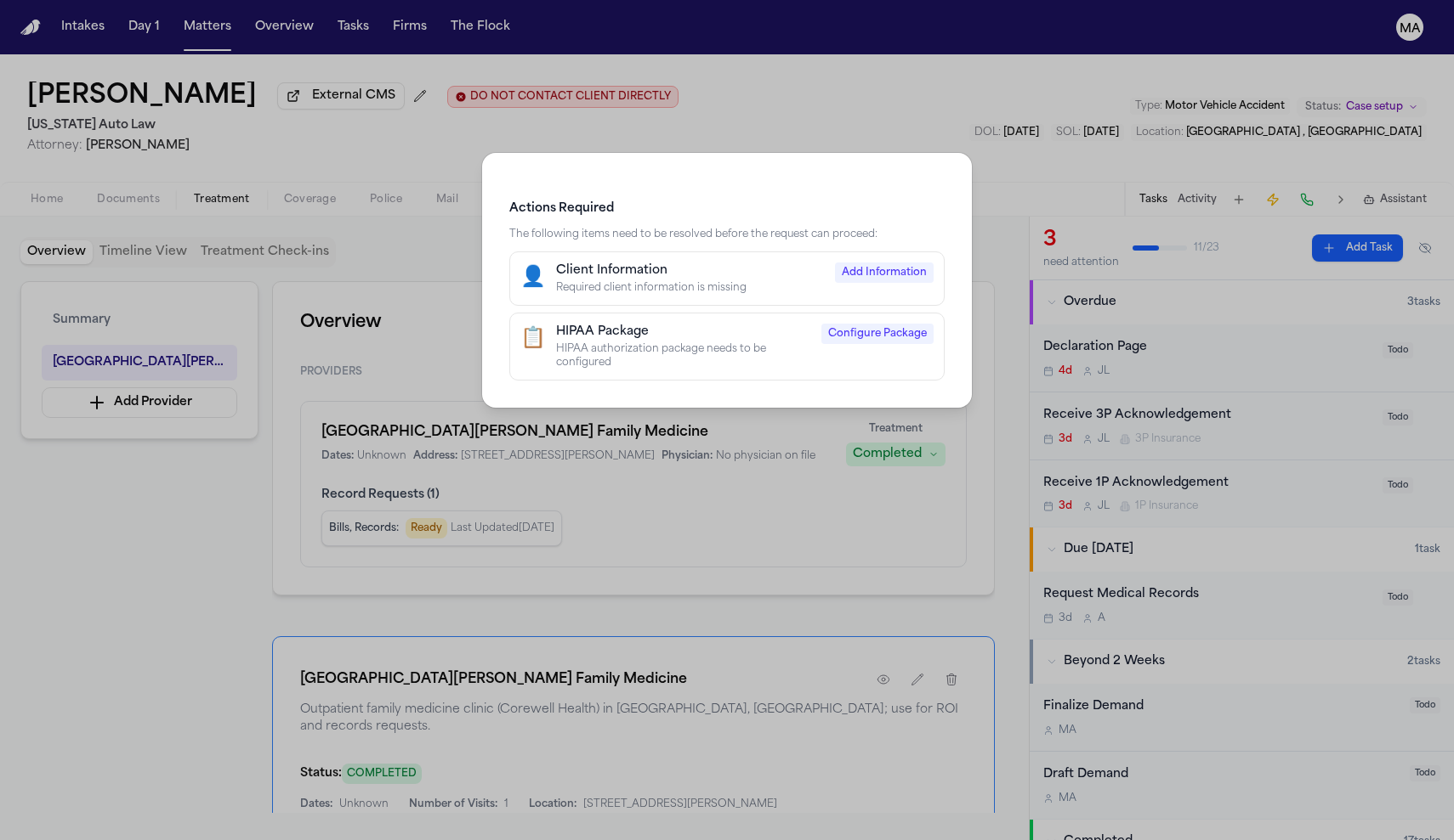
click at [734, 313] on button "📋 HIPAA Package HIPAA authorization package needs to be configured Configure Pa…" at bounding box center [727, 346] width 436 height 68
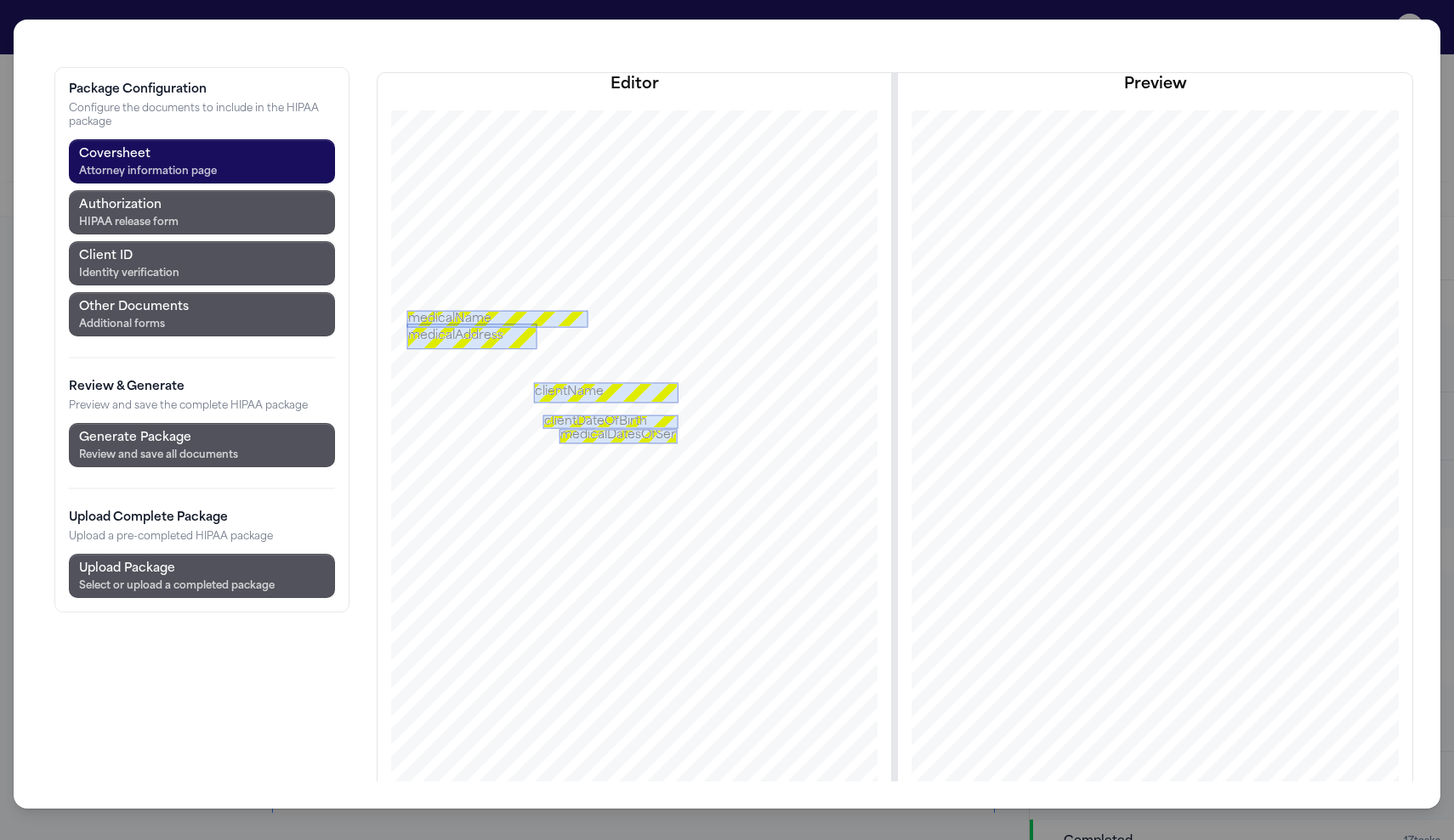
scroll to position [188, 0]
drag, startPoint x: 446, startPoint y: 635, endPoint x: 399, endPoint y: 632, distance: 47.1
click at [163, 580] on div "Select or upload a completed package" at bounding box center [176, 586] width 195 height 14
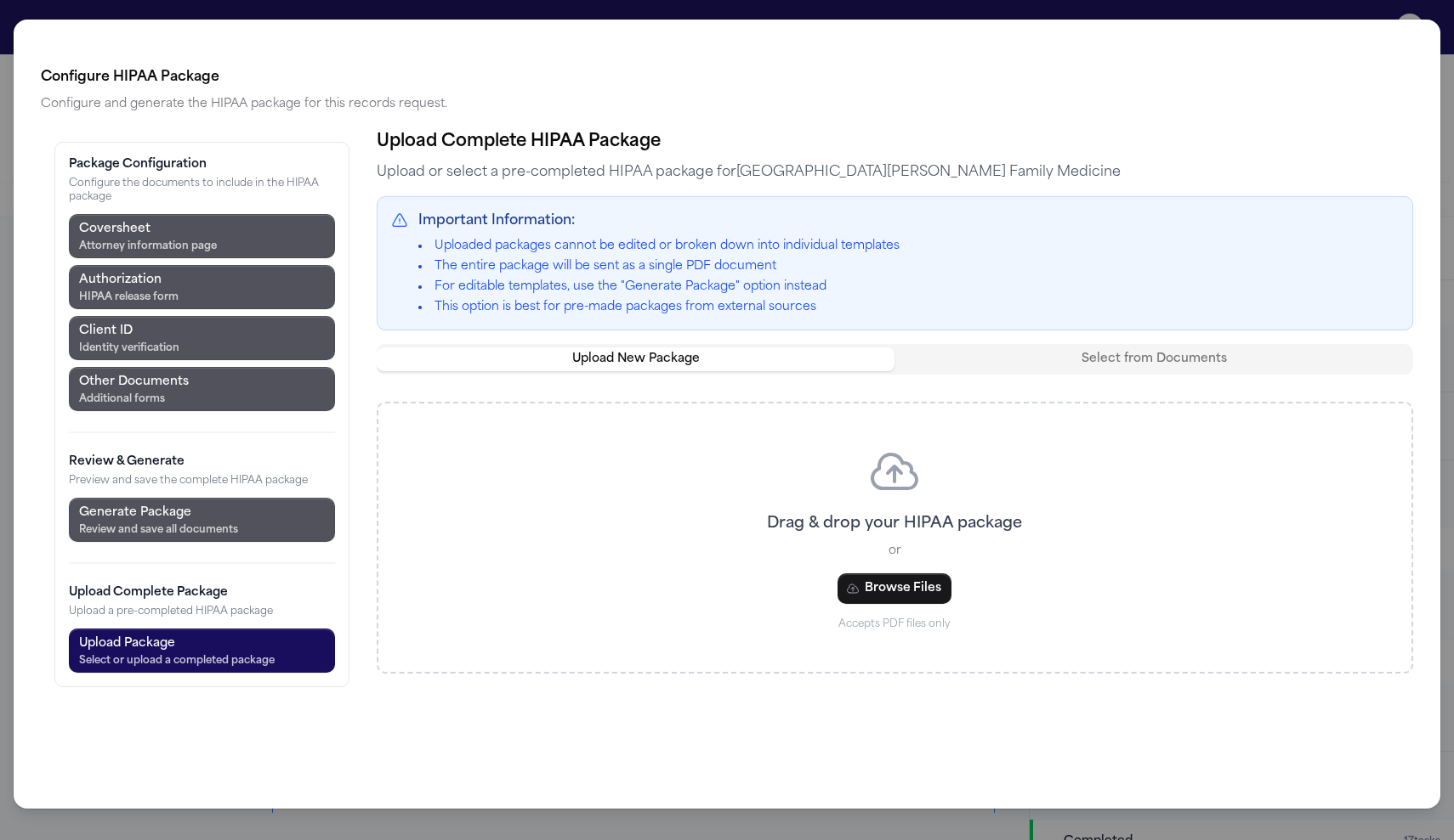
click at [69, 584] on h3 "Upload Complete Package" at bounding box center [202, 593] width 266 height 17
click at [189, 605] on p "Upload a pre-completed HIPAA package" at bounding box center [202, 611] width 266 height 14
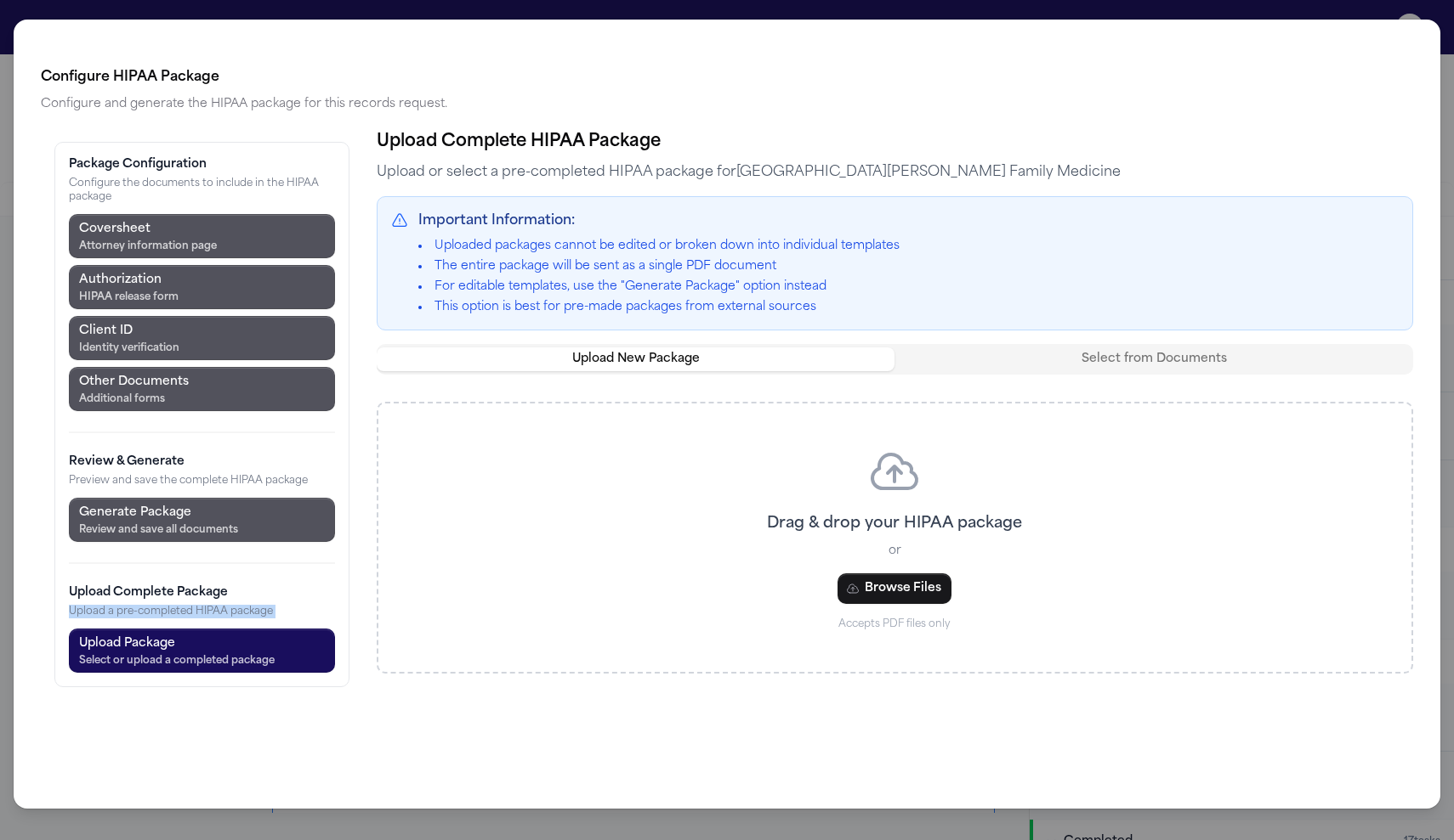
click at [189, 605] on p "Upload a pre-completed HIPAA package" at bounding box center [202, 611] width 266 height 14
click at [136, 503] on div "Generate Package" at bounding box center [158, 513] width 159 height 21
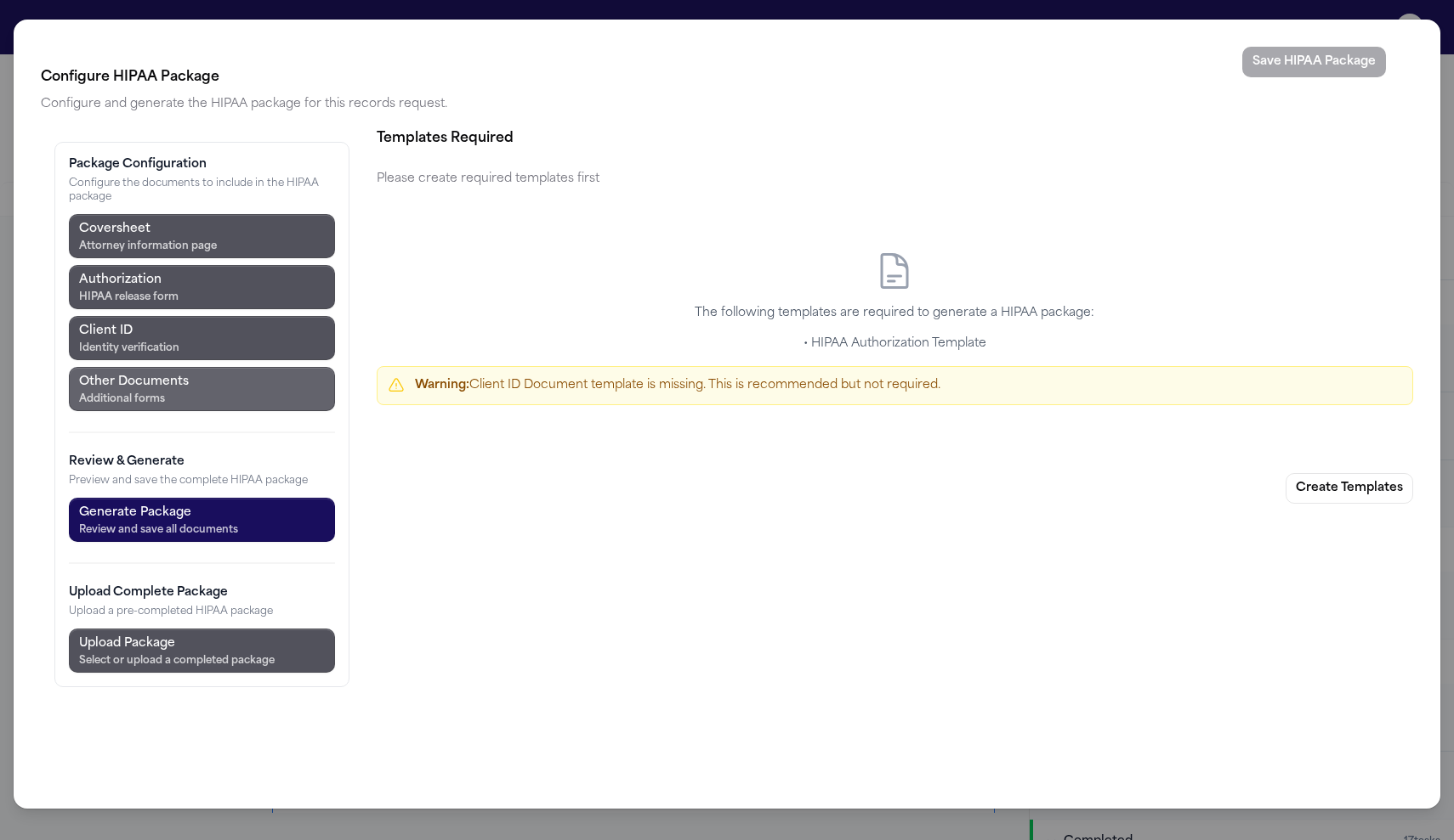
click at [145, 214] on div "Coversheet Attorney information page Authorization HIPAA release form Client ID…" at bounding box center [202, 313] width 266 height 197
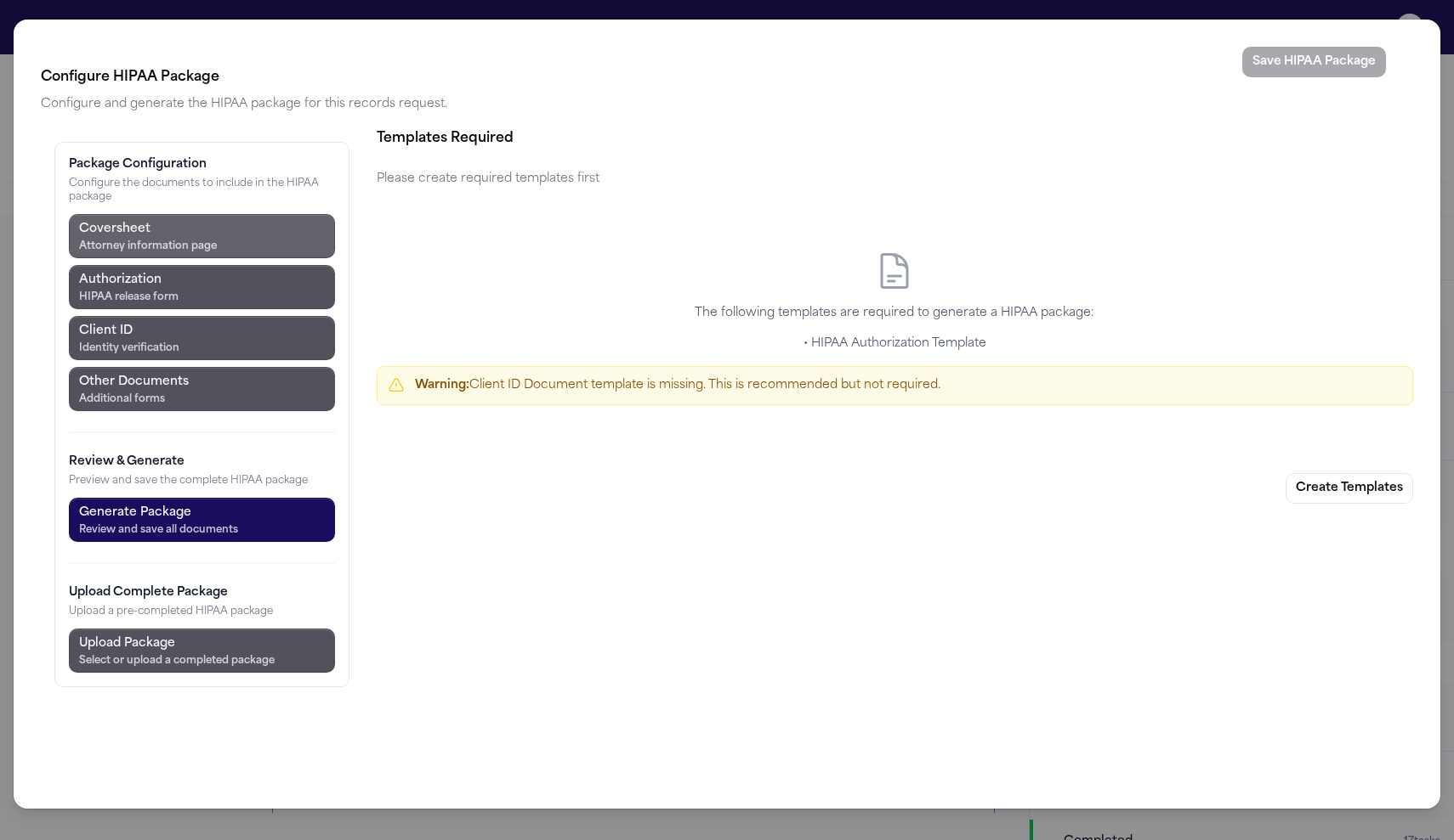
click at [139, 219] on div "Coversheet" at bounding box center [147, 229] width 137 height 21
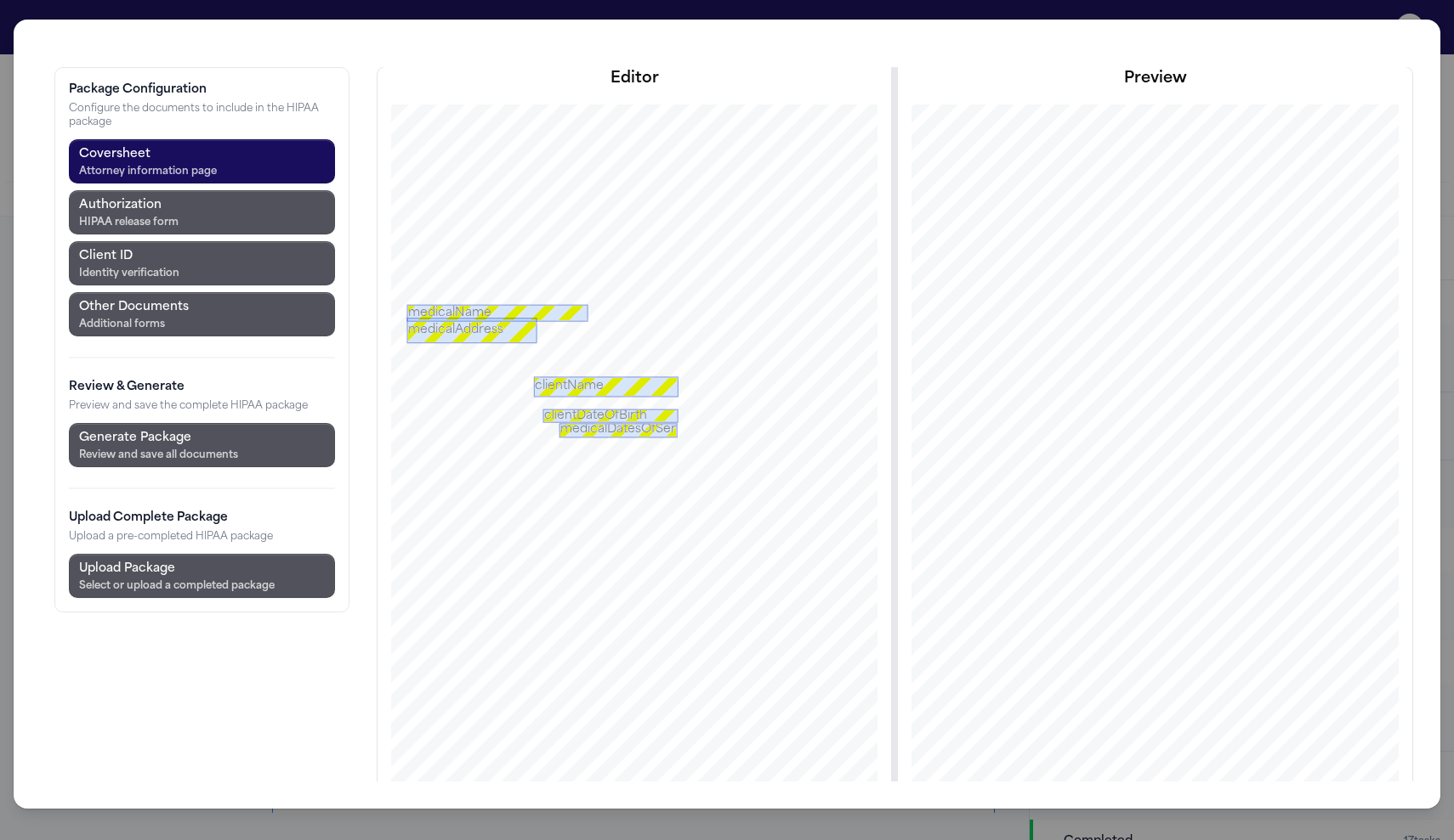
scroll to position [193, 0]
click at [120, 554] on button "Upload Package Select or upload a completed package" at bounding box center [202, 575] width 266 height 44
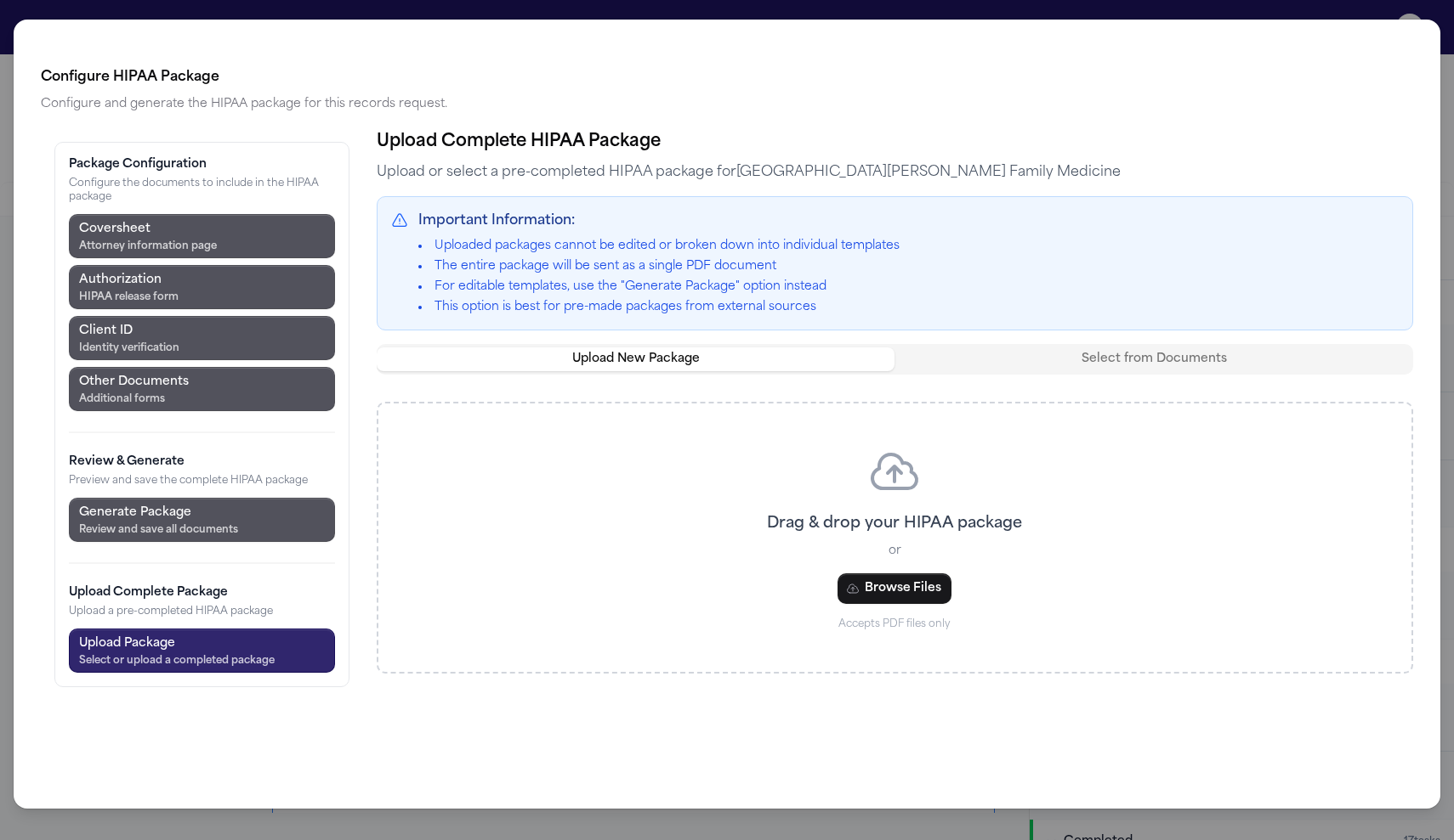
scroll to position [0, 0]
click at [762, 12] on div "Configure HIPAA Package Configure and generate the HIPAA package for this recor…" at bounding box center [727, 420] width 1454 height 840
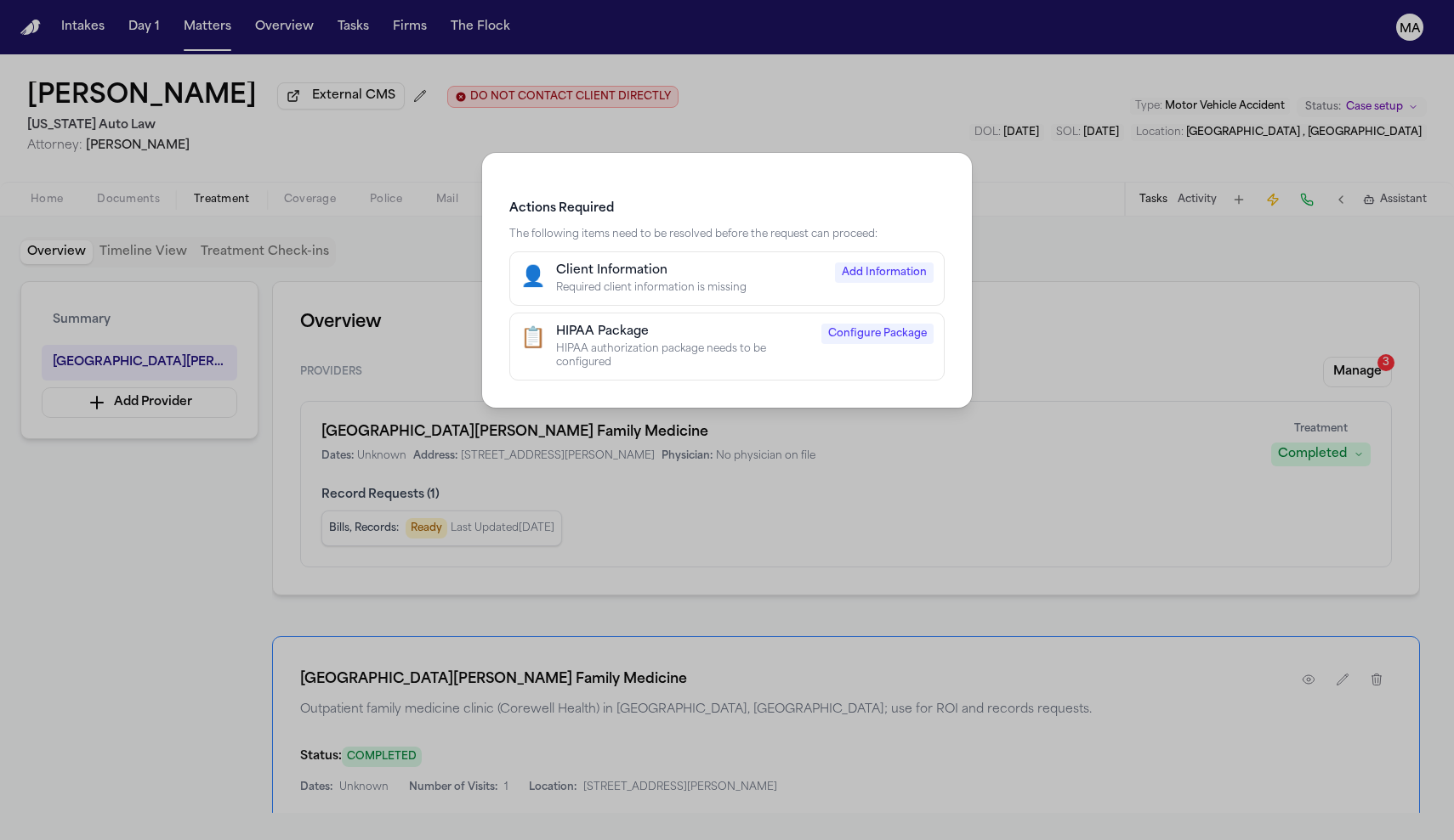
click at [863, 164] on div "Actions Required The following items need to be resolved before the request can…" at bounding box center [727, 420] width 1454 height 840
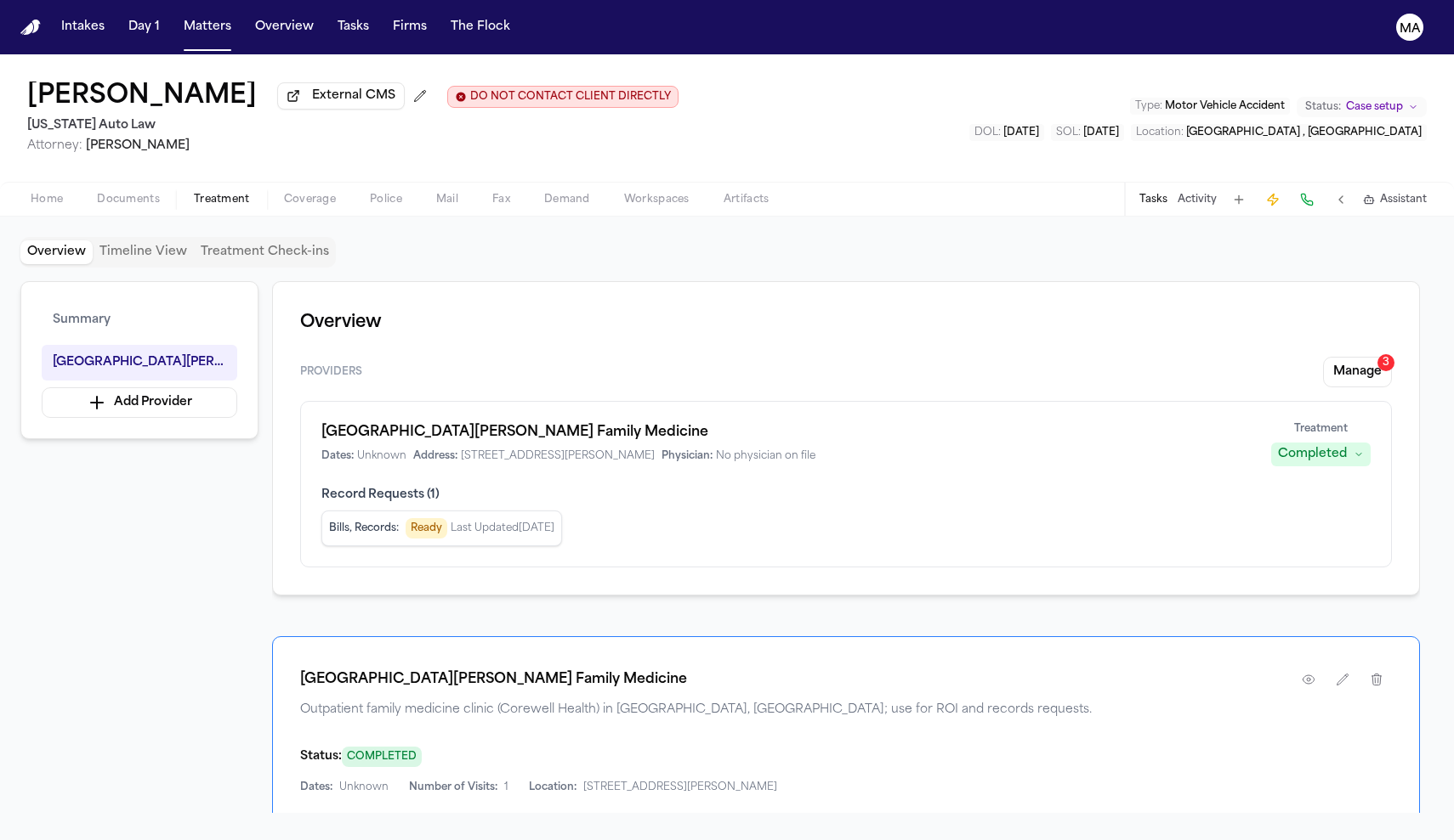
click at [95, 217] on div "Overview Timeline View Treatment Check-ins Summary Corewell Health [PERSON_NAME…" at bounding box center [727, 528] width 1454 height 623
click at [102, 193] on span "Documents" at bounding box center [128, 200] width 63 height 14
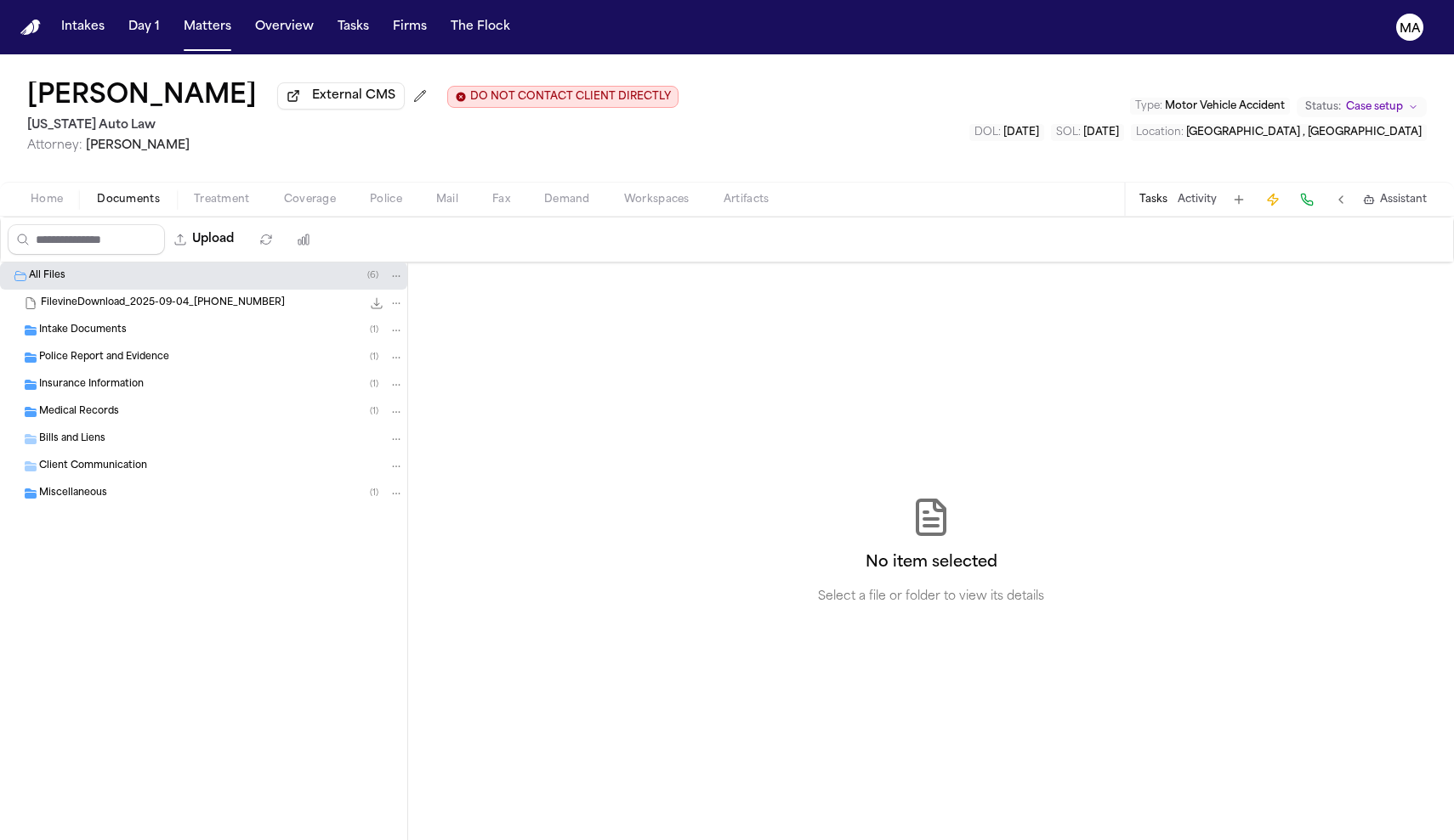
click at [193, 193] on span "Treatment" at bounding box center [221, 200] width 56 height 14
click at [108, 193] on span "Documents" at bounding box center [128, 200] width 63 height 14
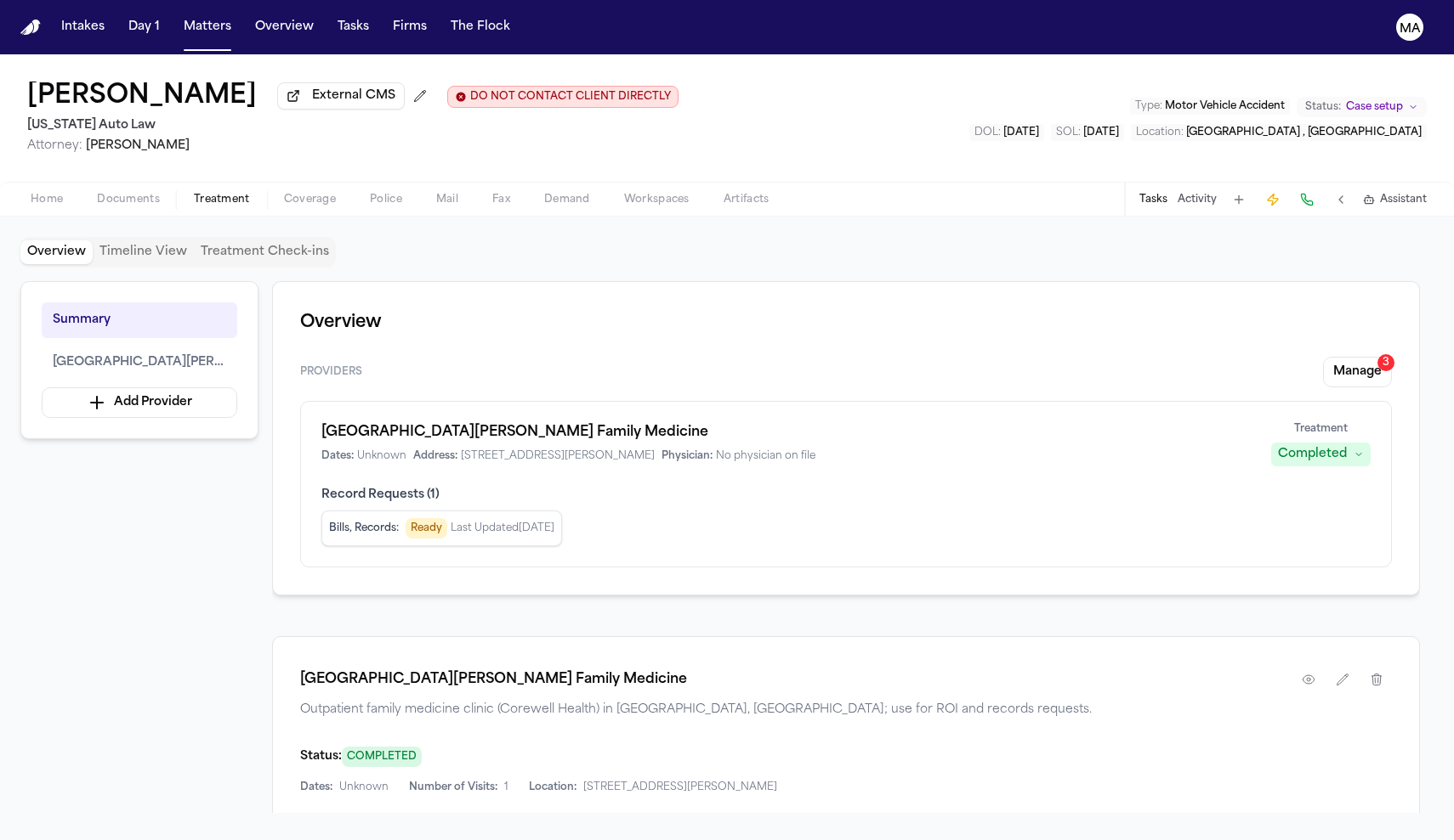
click at [177, 190] on button "Treatment" at bounding box center [222, 200] width 90 height 21
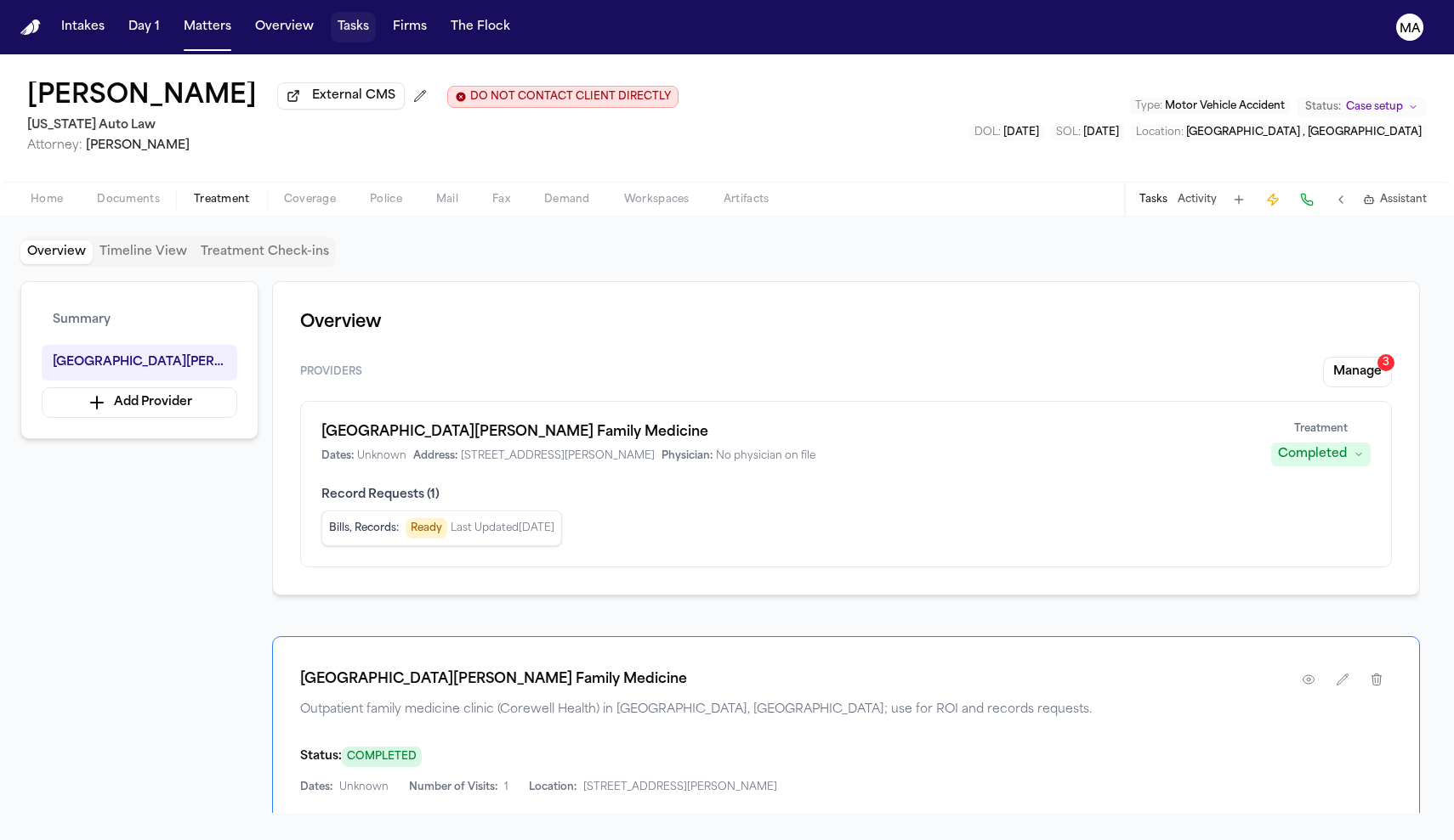
click at [331, 20] on button "Tasks" at bounding box center [353, 27] width 45 height 31
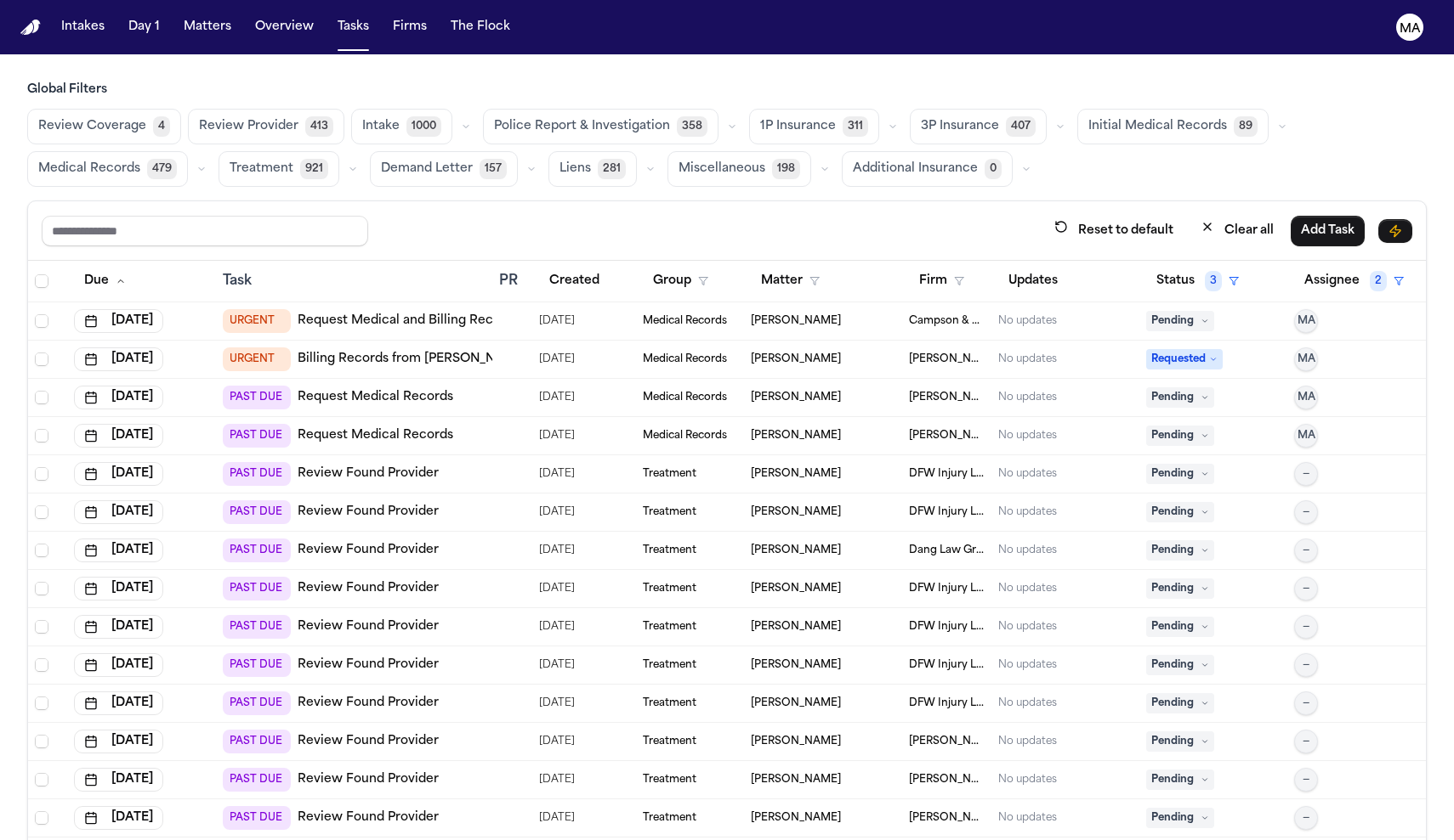
click at [140, 161] on span "Medical Records" at bounding box center [89, 169] width 102 height 17
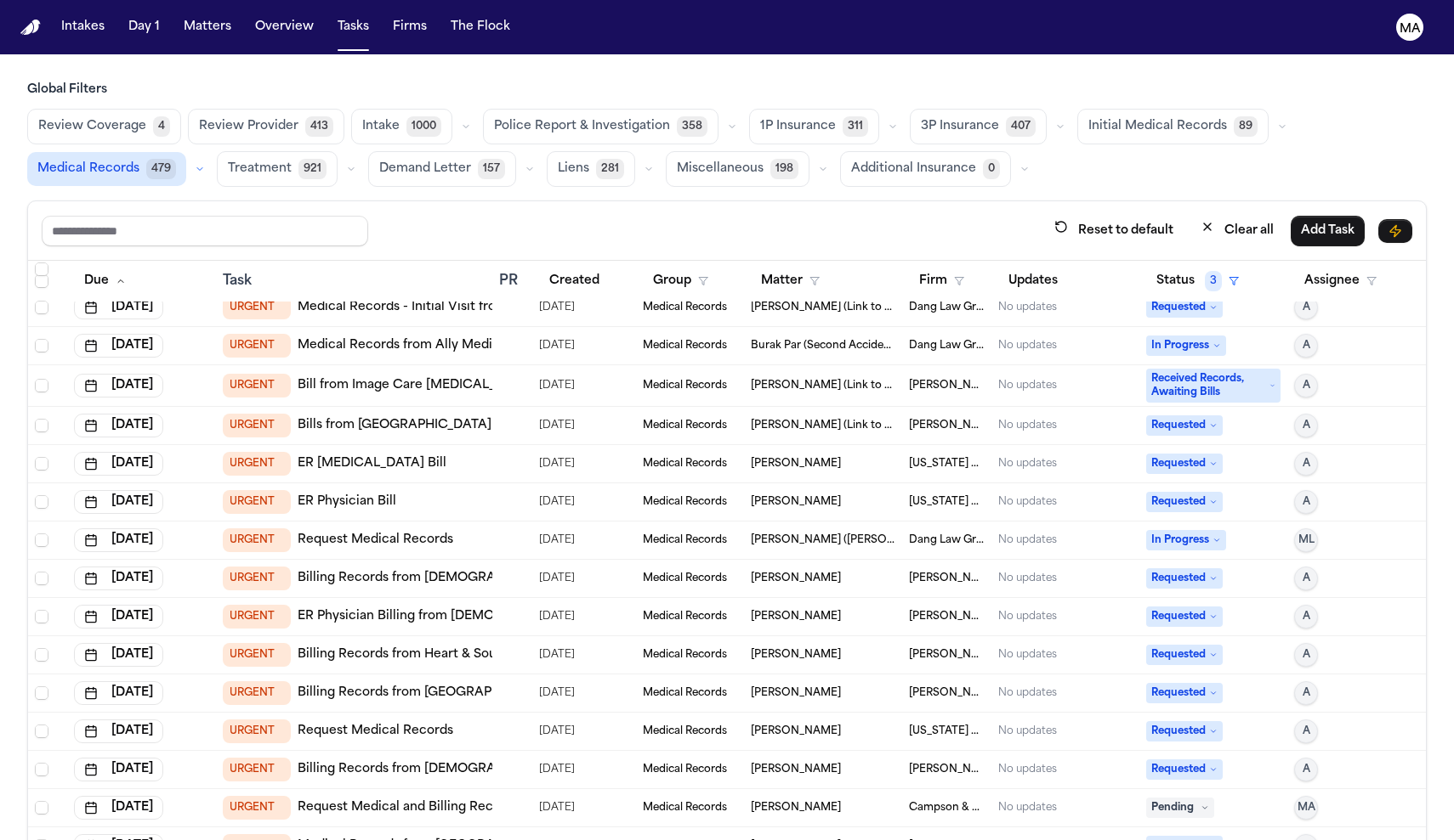
scroll to position [183, 0]
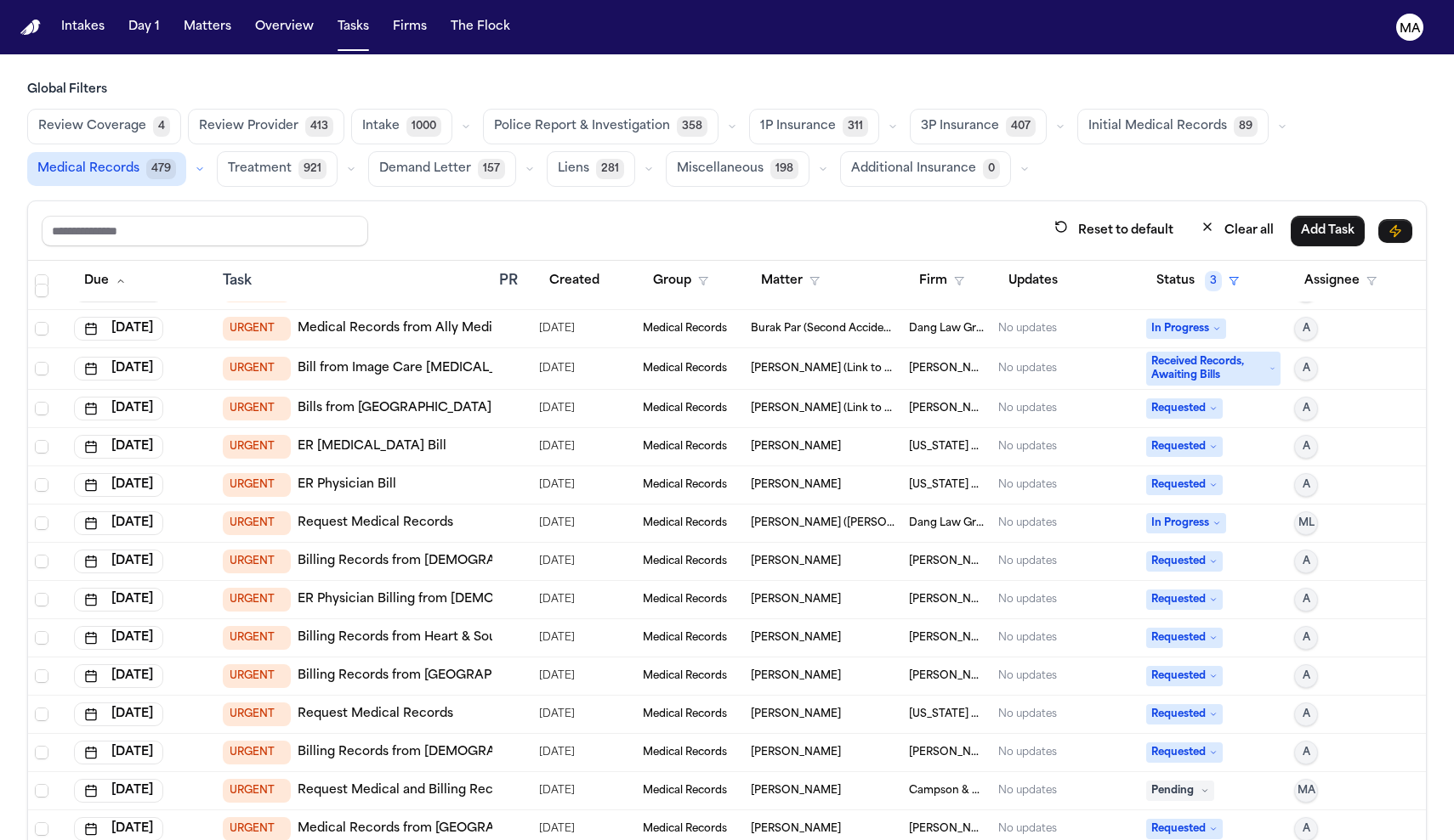
click at [390, 505] on td "URGENT Request Medical Records" at bounding box center [354, 524] width 277 height 38
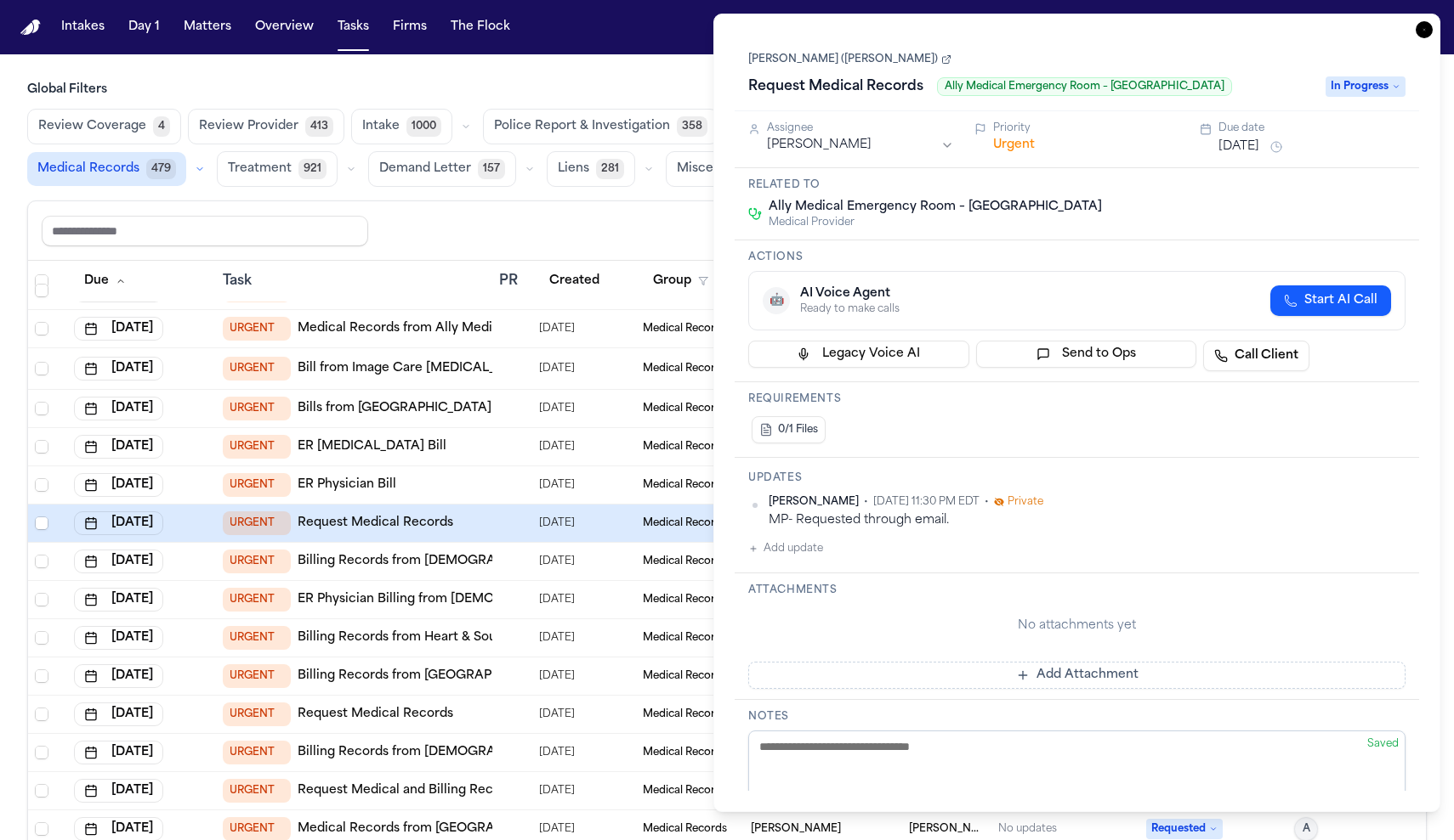
click at [1432, 22] on icon "button" at bounding box center [1423, 30] width 17 height 17
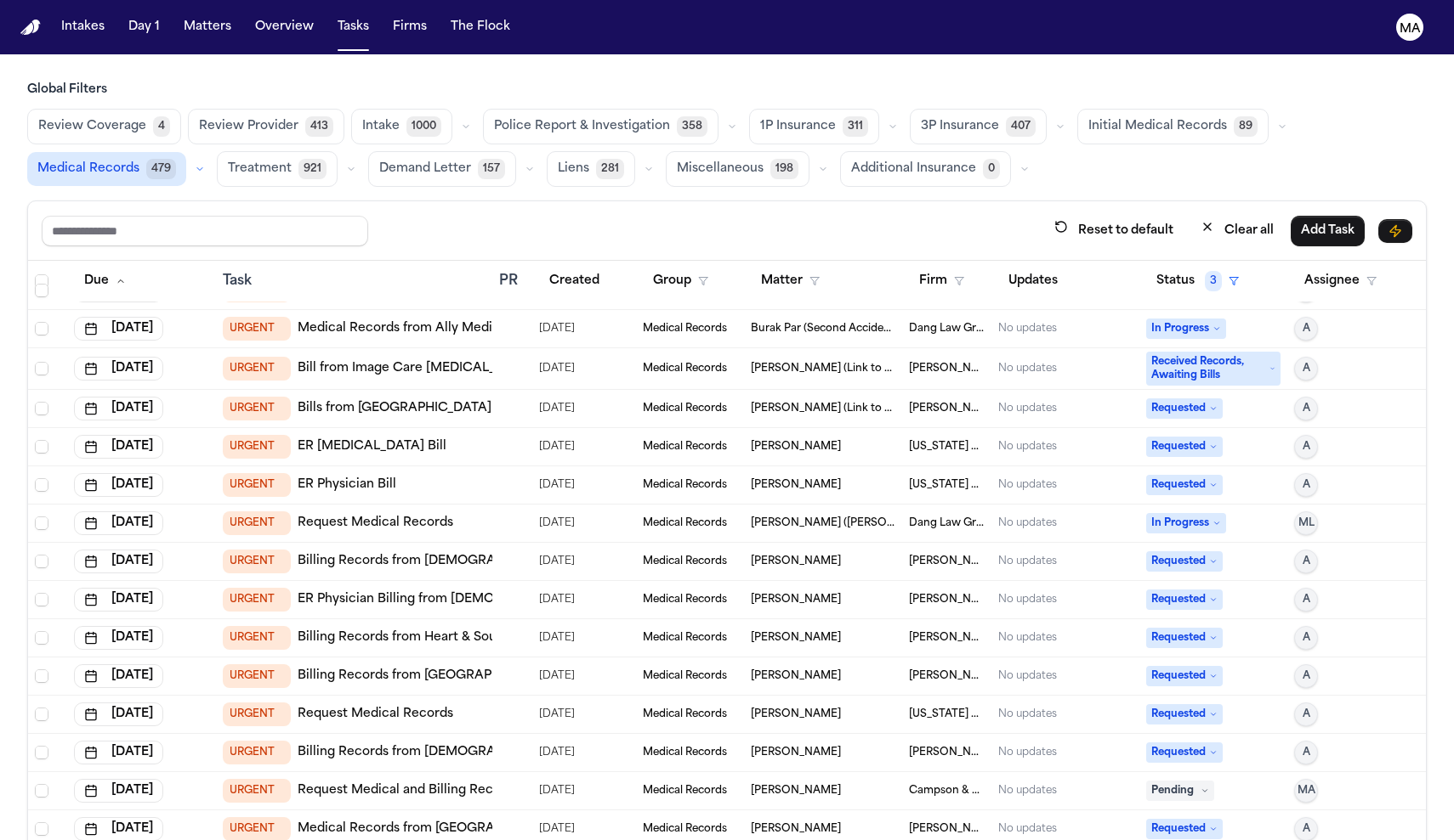
click at [398, 390] on td "URGENT Bills from [GEOGRAPHIC_DATA] - Billing (ER [MEDICAL_DATA])" at bounding box center [354, 409] width 277 height 38
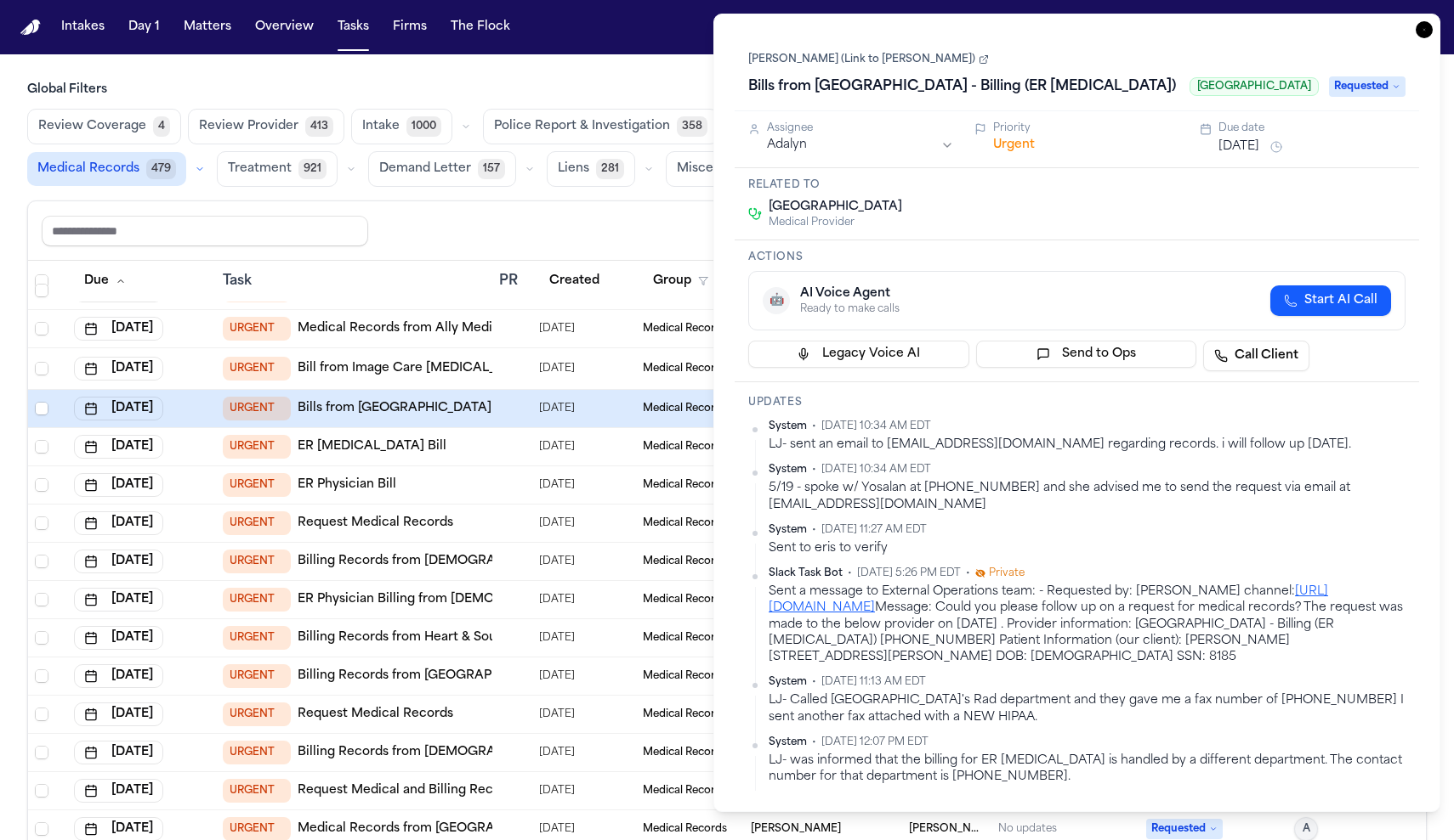
click at [1432, 22] on icon "button" at bounding box center [1423, 30] width 17 height 17
